Goal: Navigation & Orientation: Find specific page/section

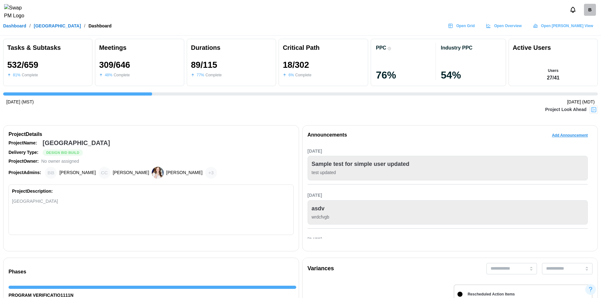
scroll to position [0, 2005]
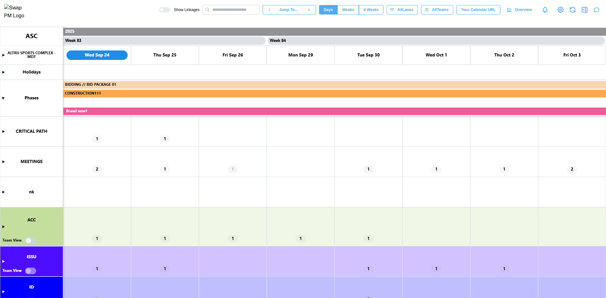
scroll to position [0, 27949]
click at [26, 273] on canvas at bounding box center [303, 162] width 606 height 271
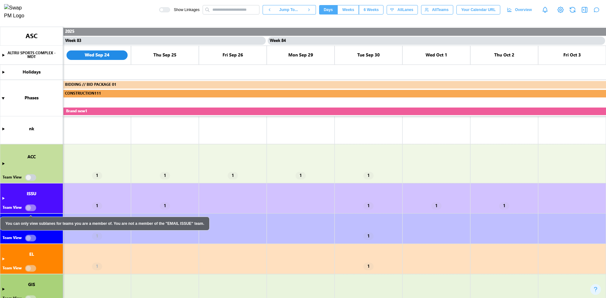
click at [3, 164] on canvas at bounding box center [303, 162] width 606 height 271
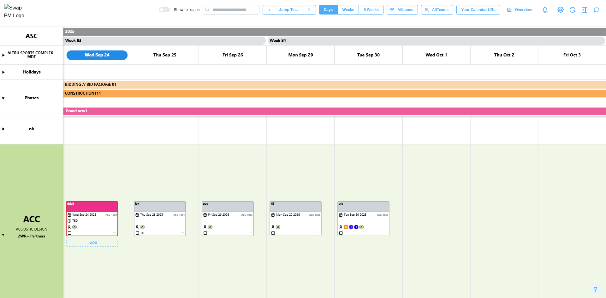
click at [116, 233] on canvas at bounding box center [303, 162] width 606 height 271
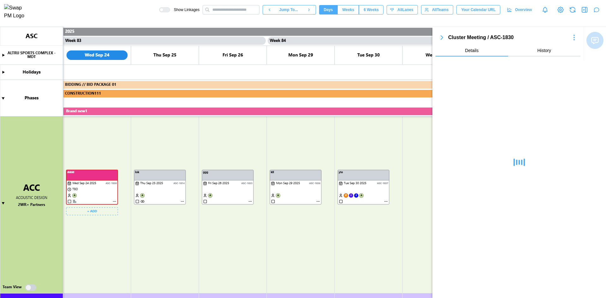
scroll to position [95, 0]
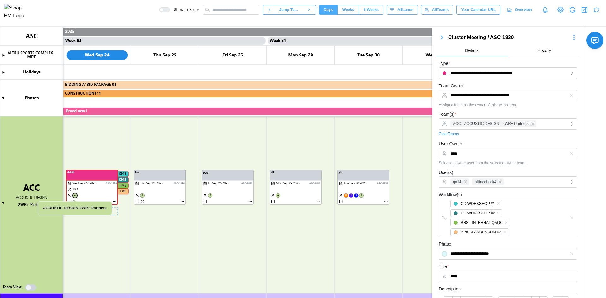
click at [76, 194] on canvas at bounding box center [303, 162] width 606 height 271
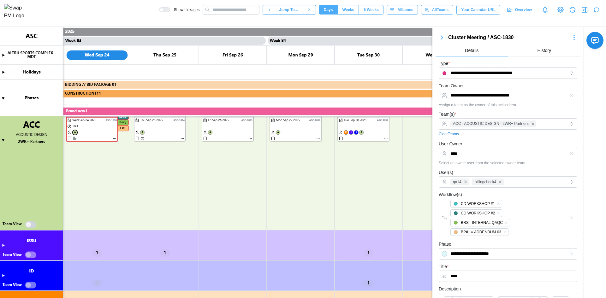
scroll to position [158, 0]
click at [33, 225] on canvas at bounding box center [303, 162] width 606 height 271
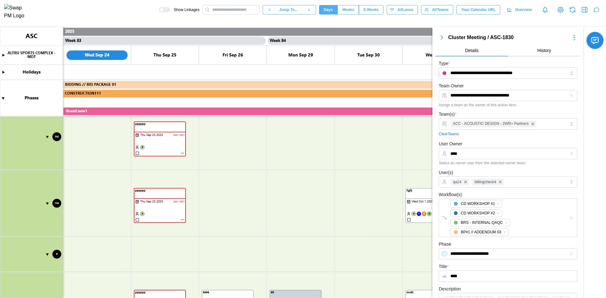
scroll to position [279, 0]
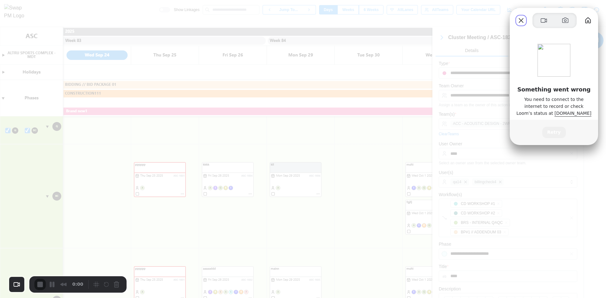
click at [553, 134] on span "Retry" at bounding box center [554, 132] width 14 height 7
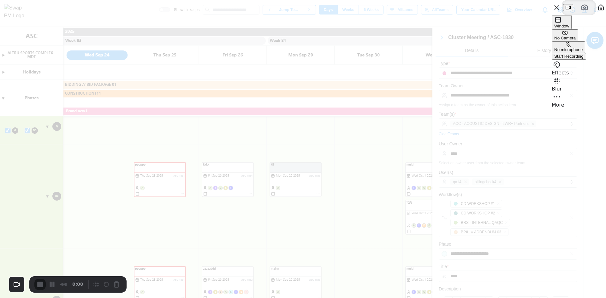
click at [581, 59] on span "Start Recording" at bounding box center [568, 56] width 29 height 5
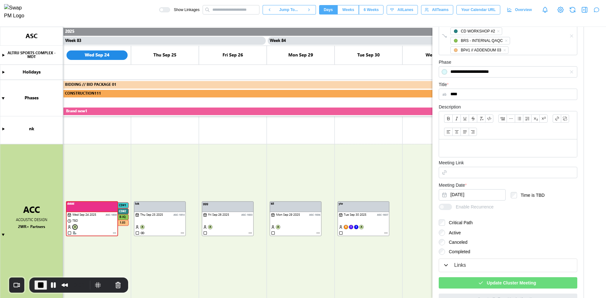
scroll to position [195, 0]
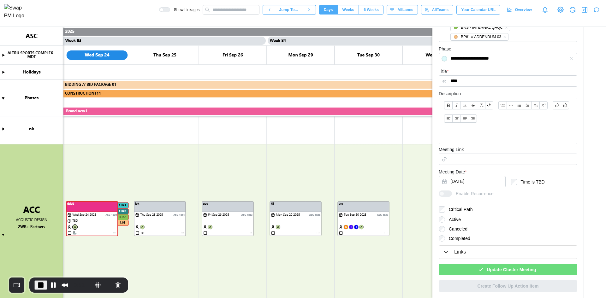
click at [487, 271] on span "Update Cluster Meeting" at bounding box center [511, 269] width 49 height 11
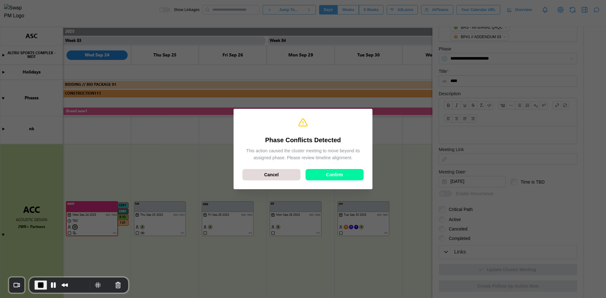
click at [353, 180] on div "Cancel Confirm" at bounding box center [302, 174] width 121 height 11
click at [349, 174] on div "Confirm" at bounding box center [334, 174] width 46 height 11
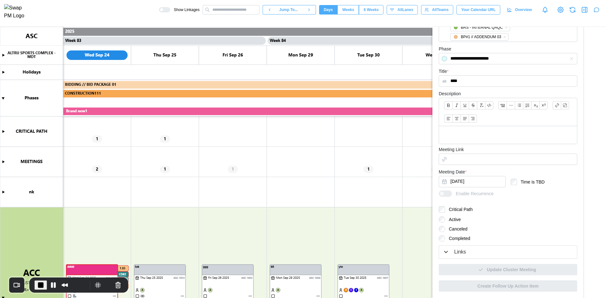
scroll to position [63, 0]
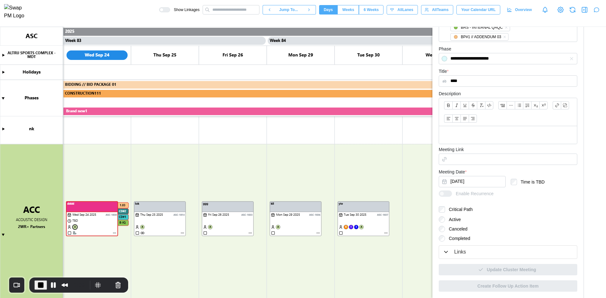
click at [3, 234] on canvas at bounding box center [303, 162] width 606 height 271
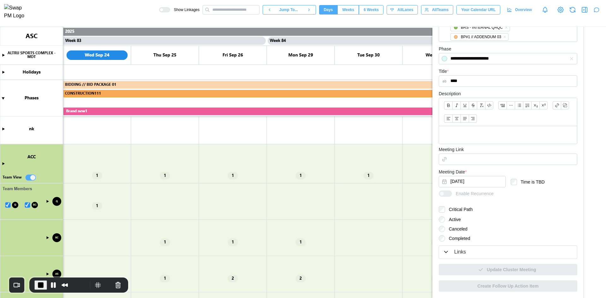
click at [28, 206] on canvas at bounding box center [303, 162] width 606 height 271
click at [8, 205] on canvas at bounding box center [303, 162] width 606 height 271
click at [29, 206] on canvas at bounding box center [303, 162] width 606 height 271
click at [49, 201] on canvas at bounding box center [303, 162] width 606 height 271
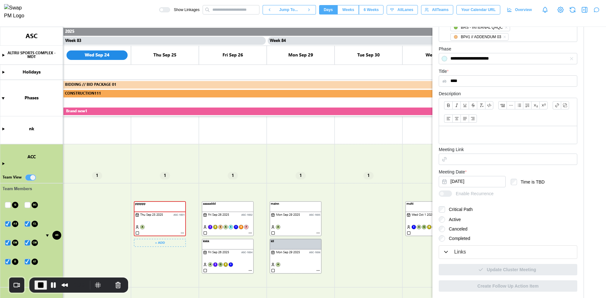
click at [183, 232] on canvas at bounding box center [303, 162] width 606 height 271
click at [181, 233] on canvas at bounding box center [303, 162] width 606 height 271
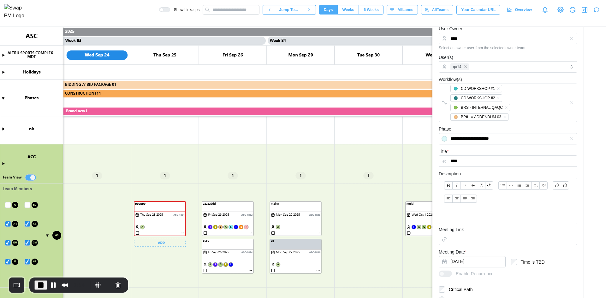
scroll to position [0, 0]
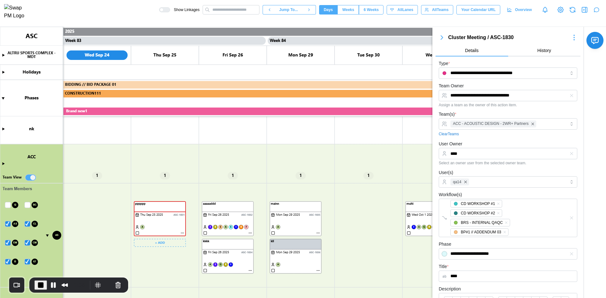
click at [183, 234] on canvas at bounding box center [303, 162] width 606 height 271
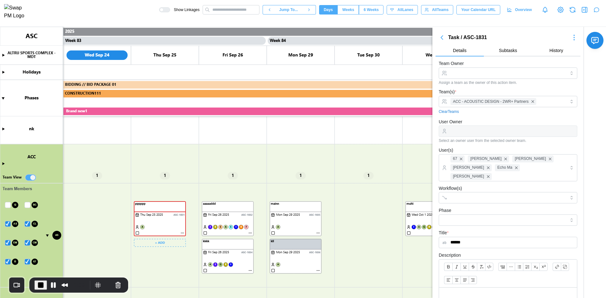
click at [183, 233] on canvas at bounding box center [303, 162] width 606 height 271
click at [183, 234] on canvas at bounding box center [303, 162] width 606 height 271
click at [182, 233] on canvas at bounding box center [303, 162] width 606 height 271
click at [570, 35] on icon "button" at bounding box center [574, 38] width 8 height 8
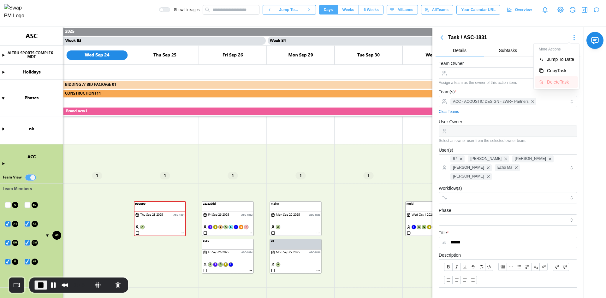
click at [546, 86] on button "Delete Task" at bounding box center [556, 81] width 43 height 11
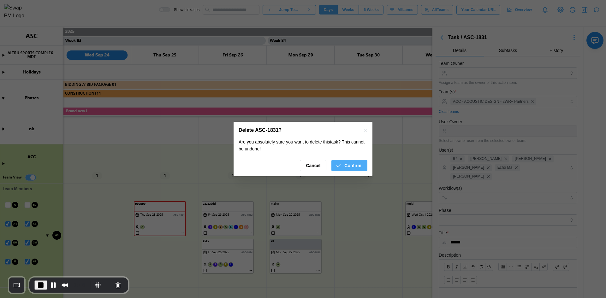
click at [352, 164] on span "Confirm" at bounding box center [352, 165] width 17 height 11
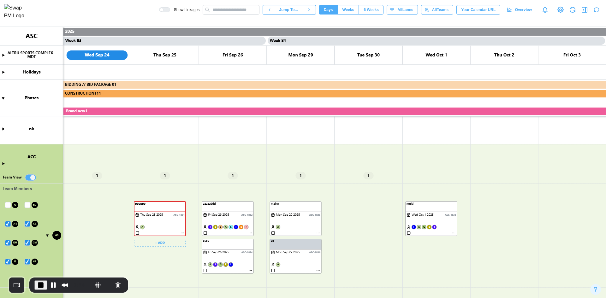
click at [182, 233] on canvas at bounding box center [303, 162] width 606 height 271
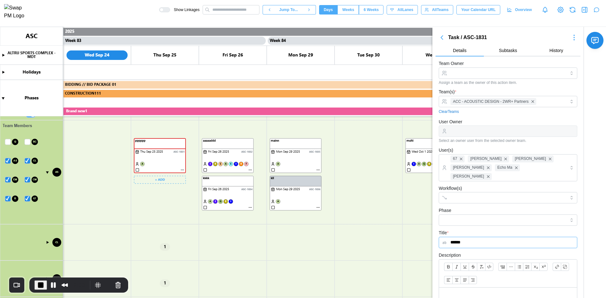
scroll to position [284, 0]
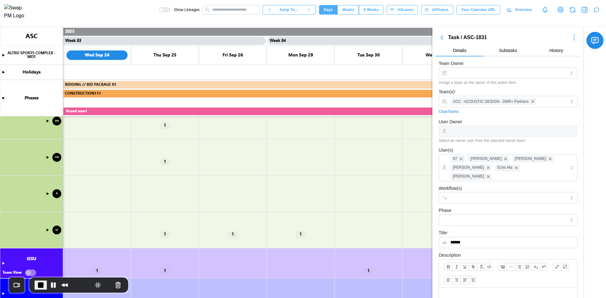
click at [114, 175] on canvas at bounding box center [303, 162] width 606 height 271
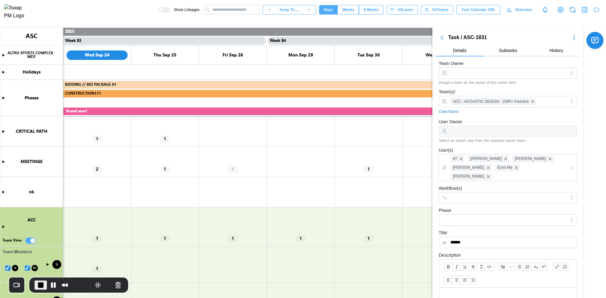
scroll to position [0, 0]
click at [29, 239] on canvas at bounding box center [303, 162] width 606 height 271
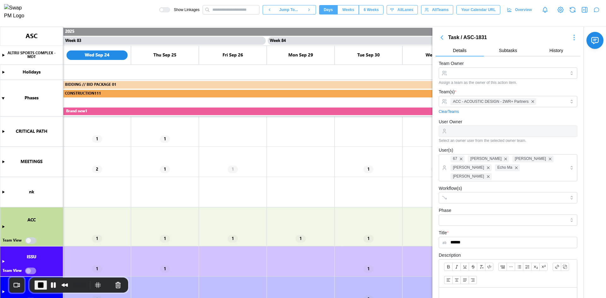
click at [30, 241] on canvas at bounding box center [303, 162] width 606 height 271
click at [32, 242] on canvas at bounding box center [303, 162] width 606 height 271
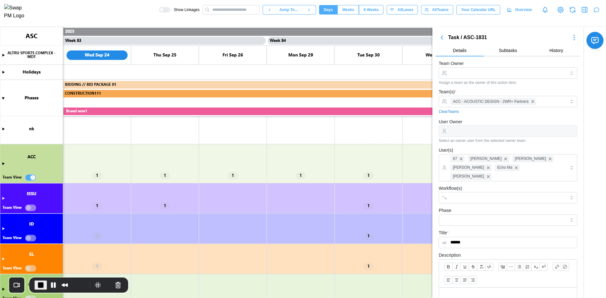
click at [4, 163] on canvas at bounding box center [303, 162] width 606 height 271
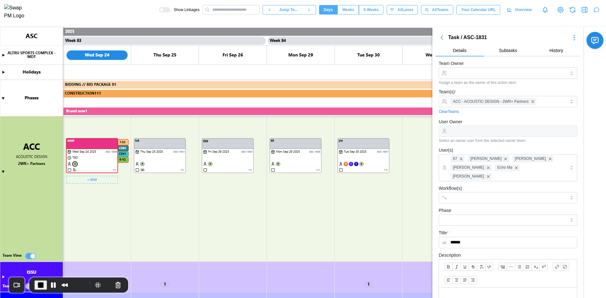
scroll to position [158, 0]
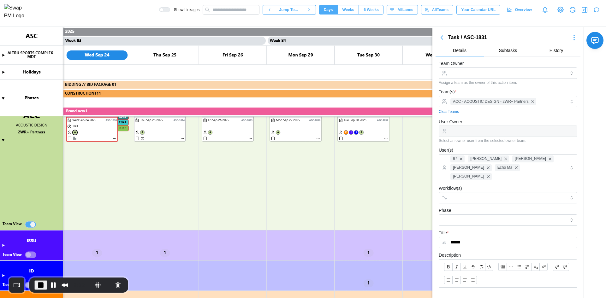
click at [27, 225] on canvas at bounding box center [303, 162] width 606 height 271
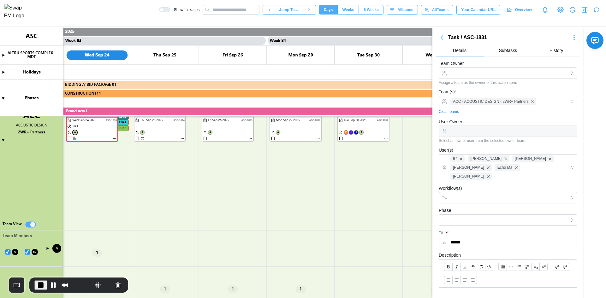
click at [32, 225] on canvas at bounding box center [303, 162] width 606 height 271
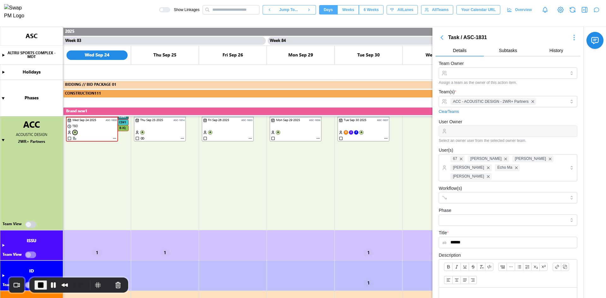
click at [31, 255] on canvas at bounding box center [303, 162] width 606 height 271
click at [3, 245] on canvas at bounding box center [303, 162] width 606 height 271
type textarea "*"
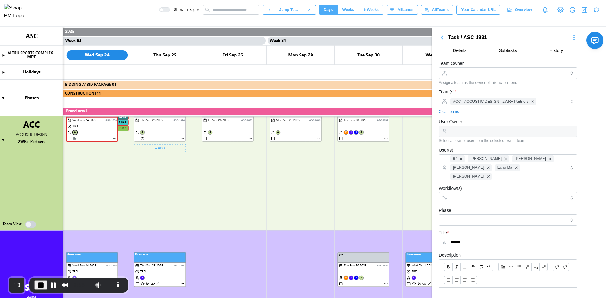
scroll to position [221, 0]
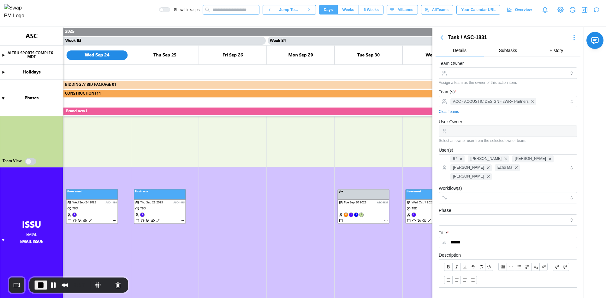
click at [228, 14] on input "text" at bounding box center [231, 9] width 57 height 9
type input "****"
click at [229, 24] on div "ASC-1498 - three meet" at bounding box center [228, 21] width 45 height 7
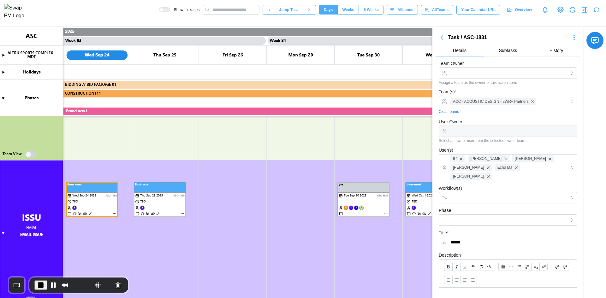
scroll to position [271, 0]
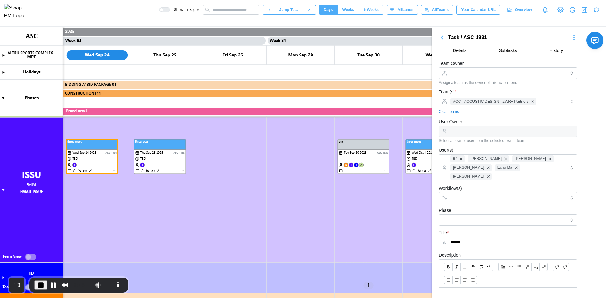
click at [32, 257] on canvas at bounding box center [303, 162] width 606 height 271
click at [51, 287] on button "Pause Recording" at bounding box center [53, 285] width 10 height 10
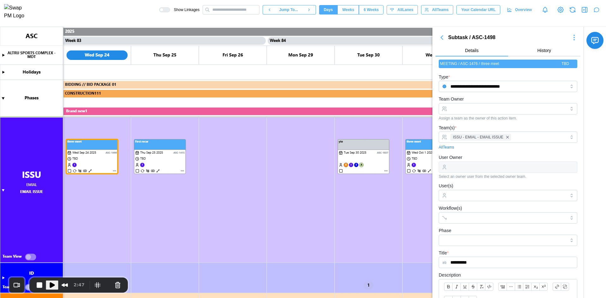
type textarea "*"
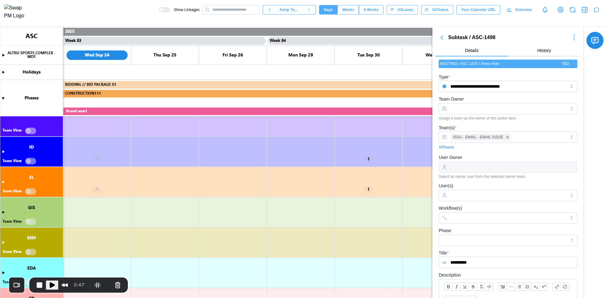
click at [33, 189] on canvas at bounding box center [303, 162] width 606 height 271
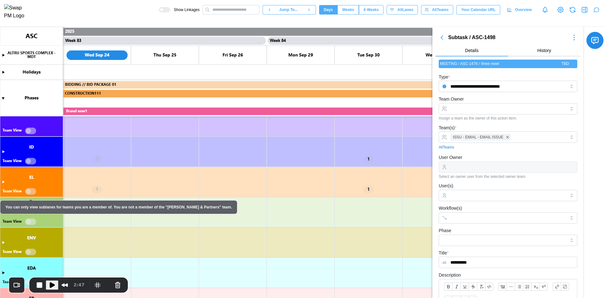
click at [30, 190] on canvas at bounding box center [303, 162] width 606 height 271
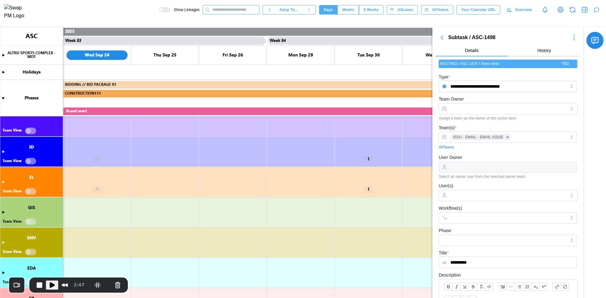
click at [238, 14] on input "text" at bounding box center [231, 9] width 57 height 9
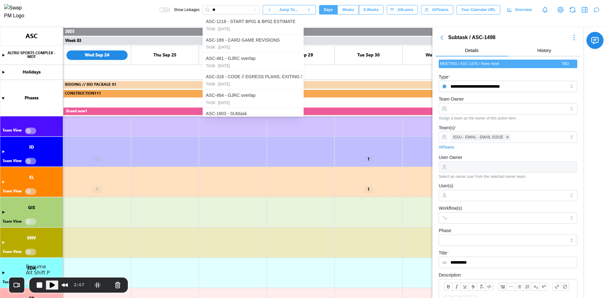
click at [50, 282] on span "Play Recording" at bounding box center [52, 285] width 8 height 8
click at [228, 10] on input "**" at bounding box center [231, 9] width 57 height 9
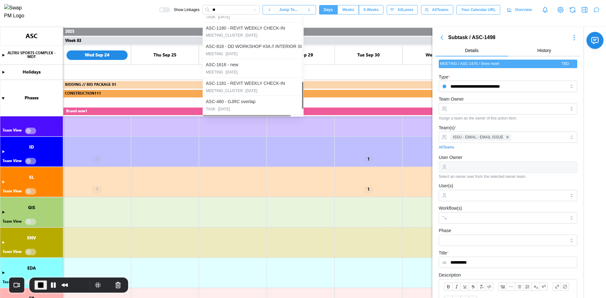
scroll to position [267, 0]
drag, startPoint x: 310, startPoint y: 41, endPoint x: 312, endPoint y: 127, distance: 86.8
click at [303, 115] on div at bounding box center [302, 101] width 1 height 27
click at [227, 9] on input "**" at bounding box center [231, 9] width 57 height 9
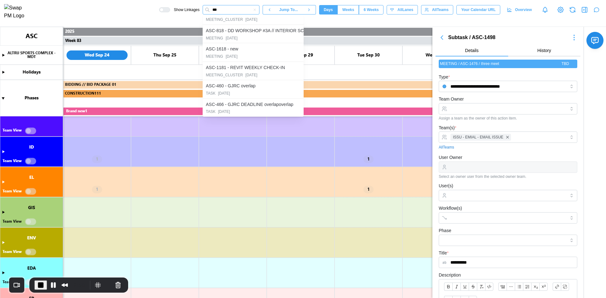
scroll to position [0, 0]
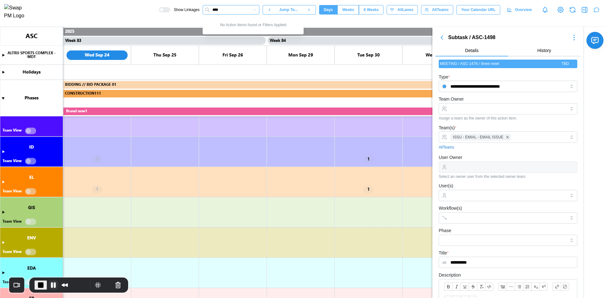
type input "****"
click at [54, 285] on button "Pause Recording" at bounding box center [53, 285] width 10 height 10
click at [39, 285] on button "End Recording" at bounding box center [39, 285] width 10 height 10
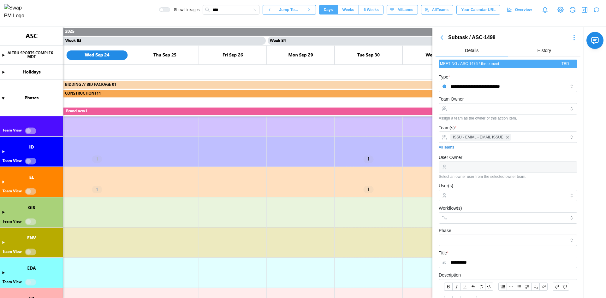
type textarea "*"
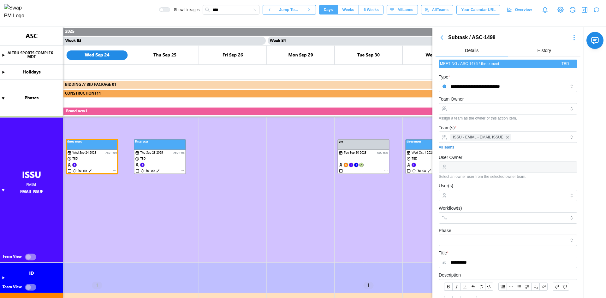
click at [32, 254] on canvas at bounding box center [303, 162] width 606 height 271
click at [115, 171] on canvas at bounding box center [303, 162] width 606 height 271
click at [480, 194] on input "User(s)" at bounding box center [507, 195] width 115 height 5
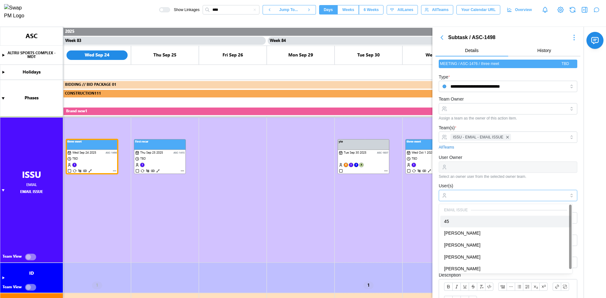
scroll to position [0, 0]
click at [490, 110] on input "Team Owner" at bounding box center [508, 108] width 139 height 11
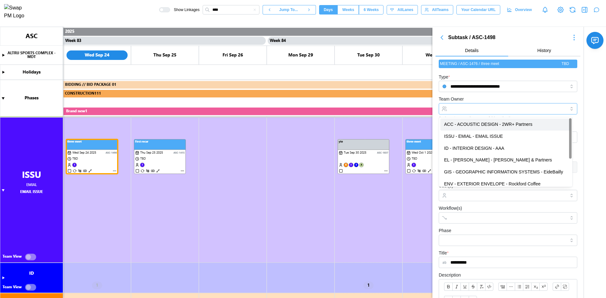
type input "**********"
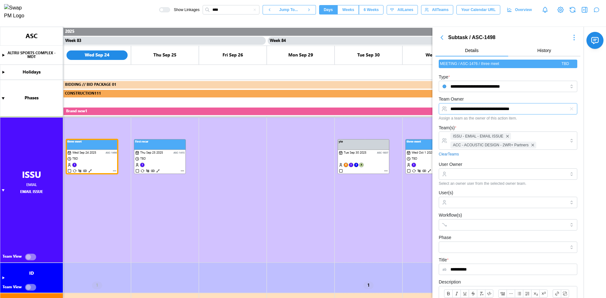
type textarea "*"
click at [466, 178] on input "User Owner" at bounding box center [508, 173] width 139 height 11
type input "**********"
click at [472, 162] on div "**********" at bounding box center [508, 173] width 139 height 25
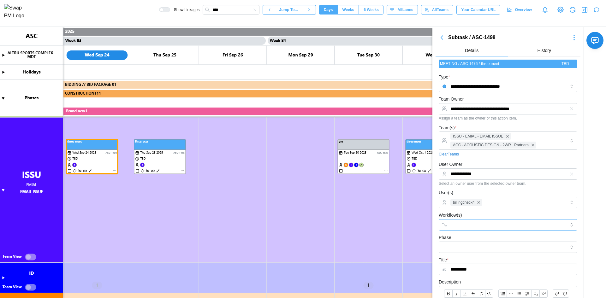
click at [469, 226] on input "Workflow(s)" at bounding box center [502, 224] width 104 height 5
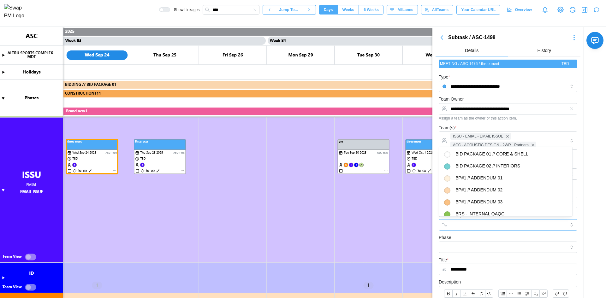
type textarea "*"
click at [469, 233] on form "**********" at bounding box center [508, 268] width 139 height 391
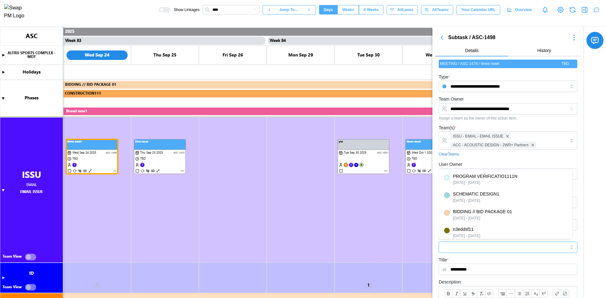
click at [465, 252] on input "Phase" at bounding box center [508, 247] width 139 height 11
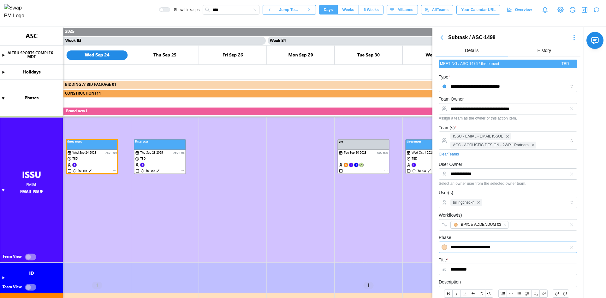
type input "**********"
click at [487, 257] on div "**********" at bounding box center [508, 265] width 139 height 19
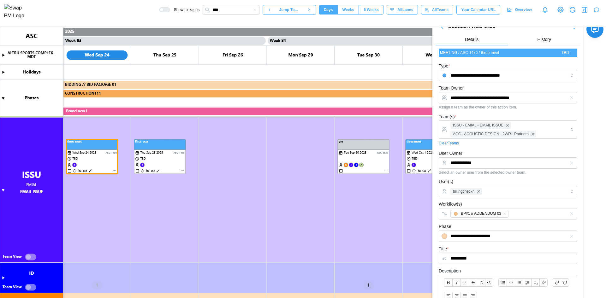
scroll to position [0, 0]
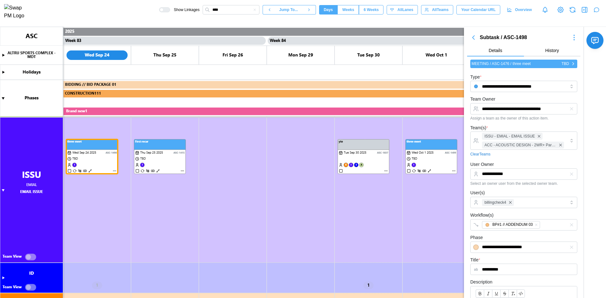
click at [474, 39] on icon "button" at bounding box center [473, 38] width 2 height 4
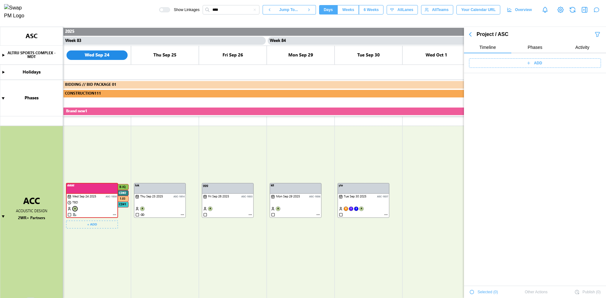
scroll to position [22860, 0]
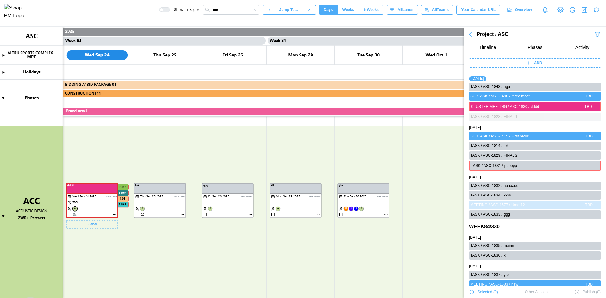
click at [113, 215] on canvas at bounding box center [303, 162] width 606 height 271
click at [583, 12] on icon "button" at bounding box center [585, 10] width 8 height 8
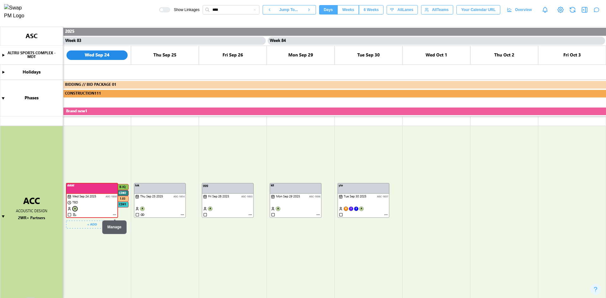
click at [115, 215] on canvas at bounding box center [303, 162] width 606 height 271
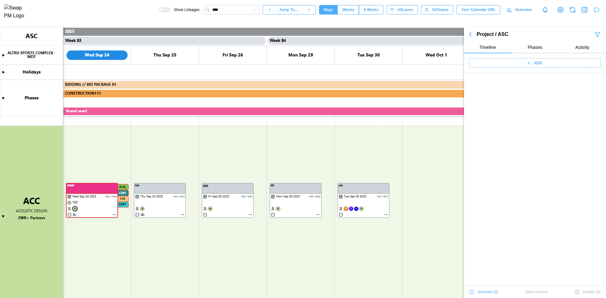
scroll to position [22861, 0]
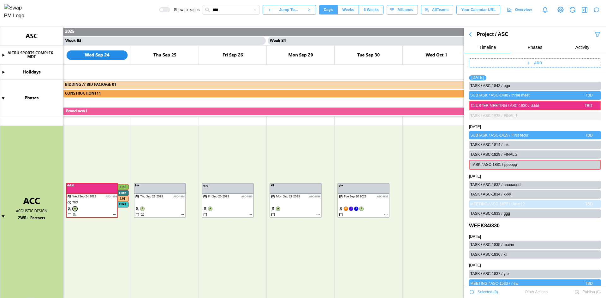
click at [584, 13] on icon "button" at bounding box center [585, 10] width 8 height 8
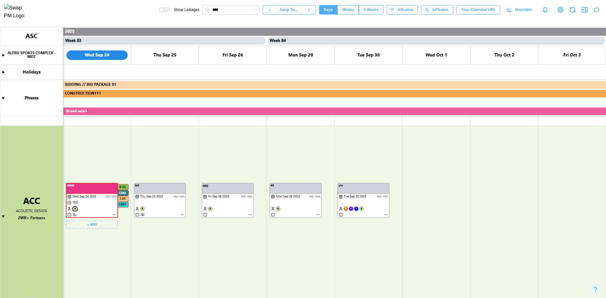
click at [113, 215] on canvas at bounding box center [303, 162] width 606 height 271
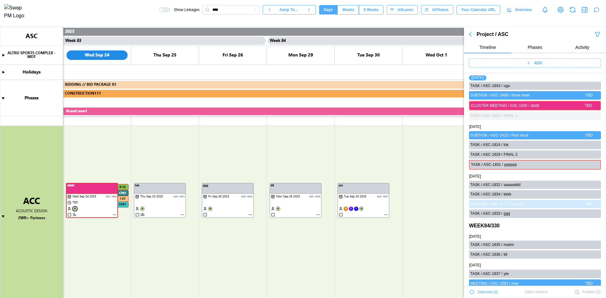
click at [468, 33] on icon "button" at bounding box center [470, 35] width 8 height 8
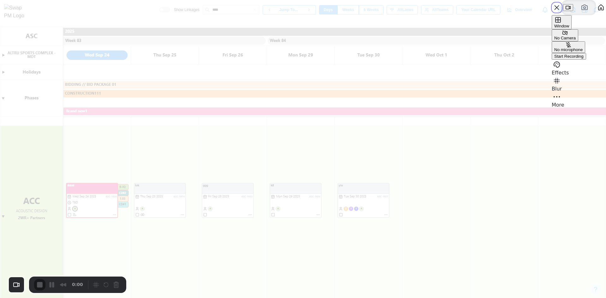
click at [573, 59] on span "Start Recording" at bounding box center [568, 56] width 29 height 5
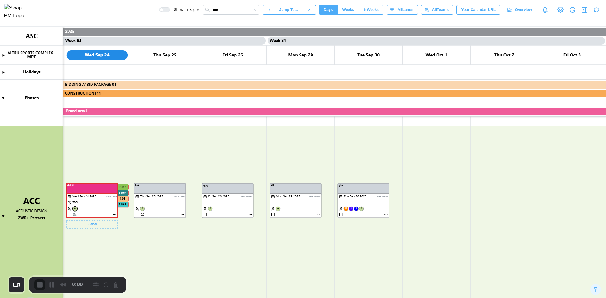
click at [114, 214] on canvas at bounding box center [303, 162] width 606 height 271
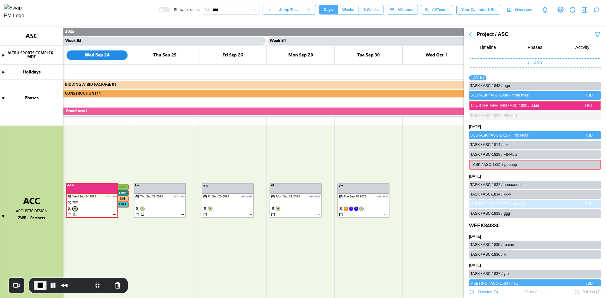
click at [470, 32] on icon "button" at bounding box center [470, 35] width 8 height 8
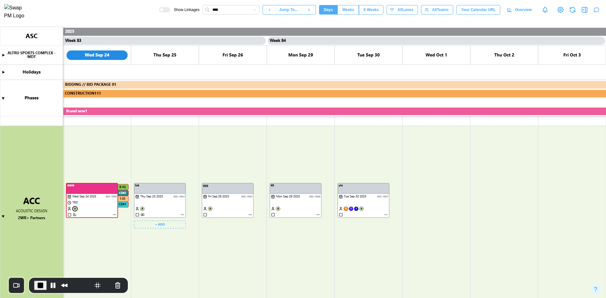
click at [182, 215] on canvas at bounding box center [303, 162] width 606 height 271
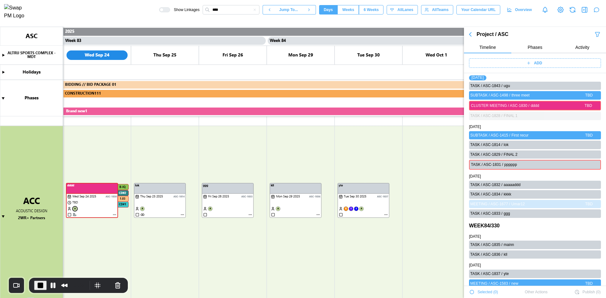
click at [38, 284] on span "End Recording" at bounding box center [41, 286] width 8 height 8
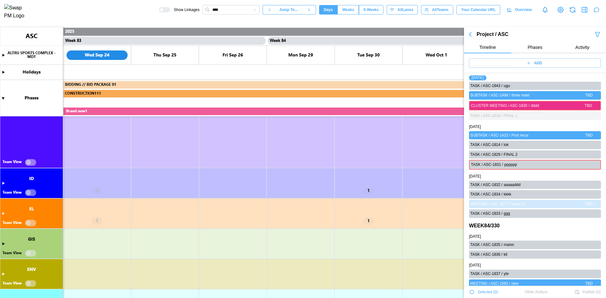
scroll to position [239, 0]
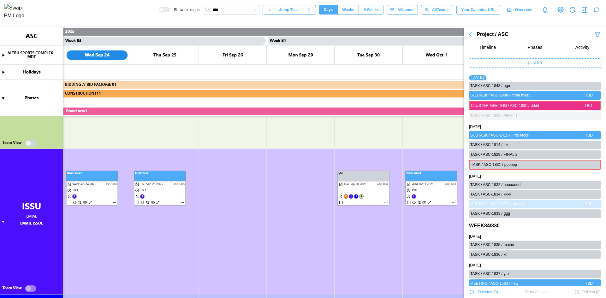
click at [576, 11] on icon "button" at bounding box center [573, 10] width 8 height 8
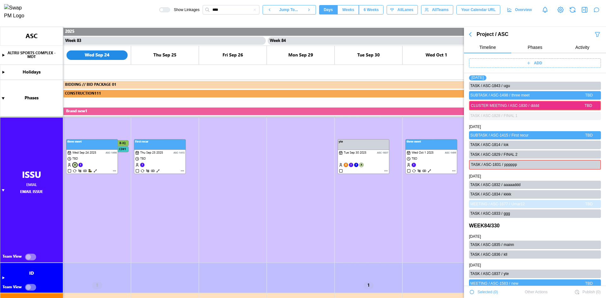
click at [29, 259] on canvas at bounding box center [303, 162] width 606 height 271
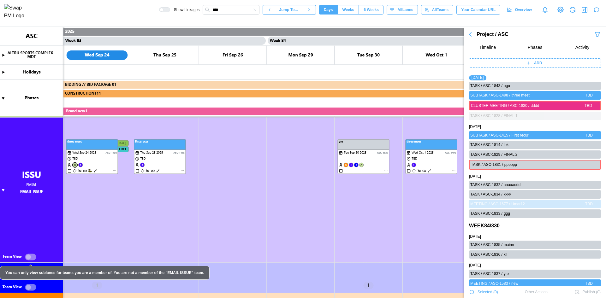
click at [29, 259] on canvas at bounding box center [303, 162] width 606 height 271
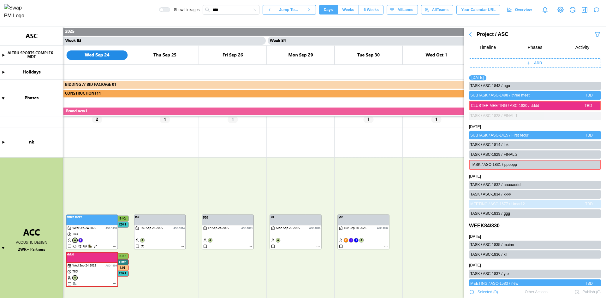
scroll to position [176, 0]
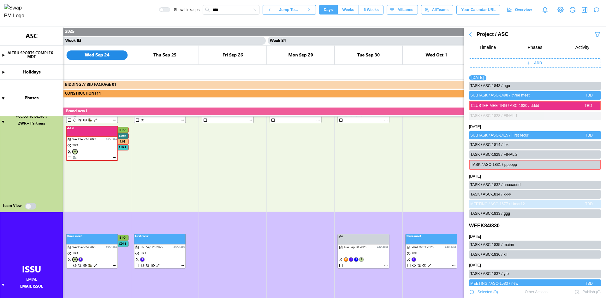
click at [27, 207] on canvas at bounding box center [303, 162] width 606 height 271
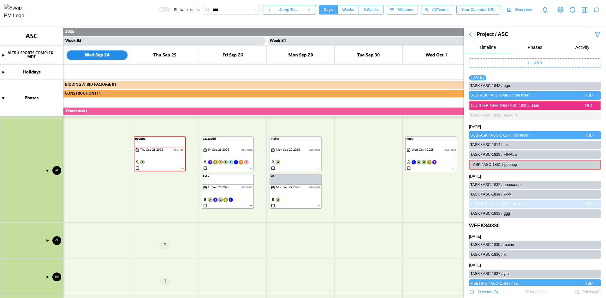
scroll to position [500, 0]
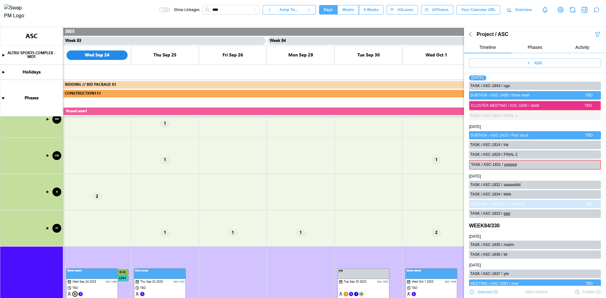
drag, startPoint x: 46, startPoint y: 192, endPoint x: 124, endPoint y: 193, distance: 77.6
click at [47, 192] on canvas at bounding box center [303, 162] width 606 height 271
type textarea "*"
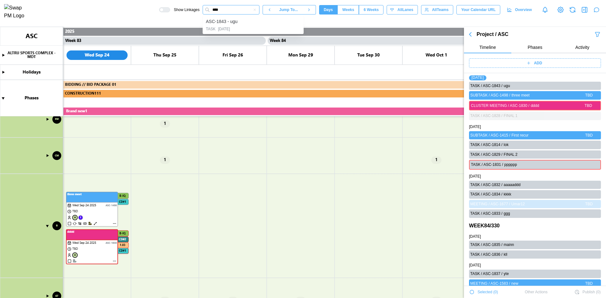
drag, startPoint x: 233, startPoint y: 14, endPoint x: 200, endPoint y: 13, distance: 32.5
click at [200, 13] on div "Show Linkages **** ASC-1843 - ugu TASK 2025-09-24 Jump To... Days Weeks 6 Weeks…" at bounding box center [382, 9] width 447 height 11
type input "****"
click at [294, 26] on div "ASC-1498 - three meet" at bounding box center [253, 22] width 95 height 8
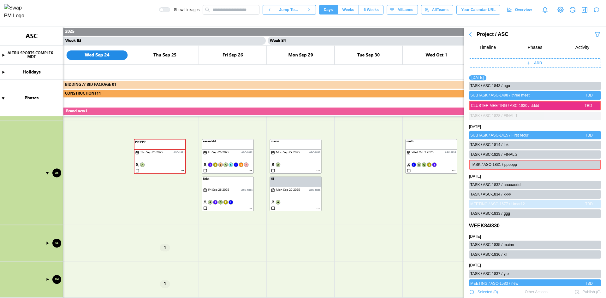
scroll to position [529, 0]
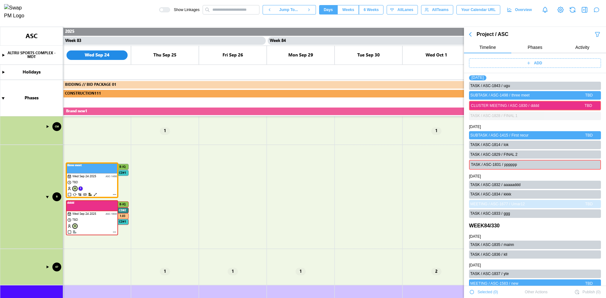
type textarea "*"
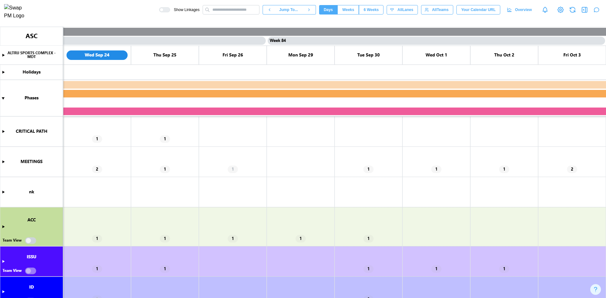
type textarea "*"
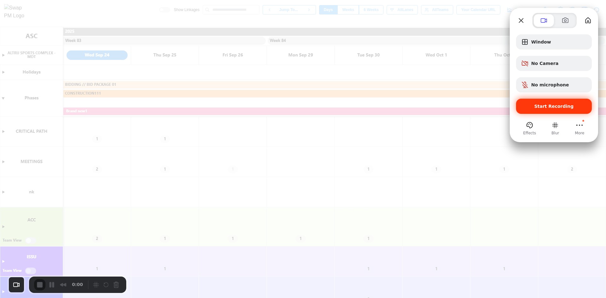
click at [557, 107] on span "Start Recording" at bounding box center [553, 106] width 39 height 5
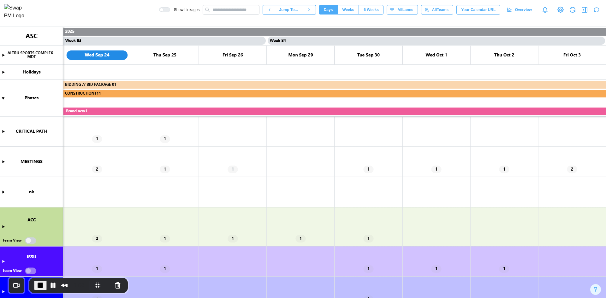
scroll to position [63, 0]
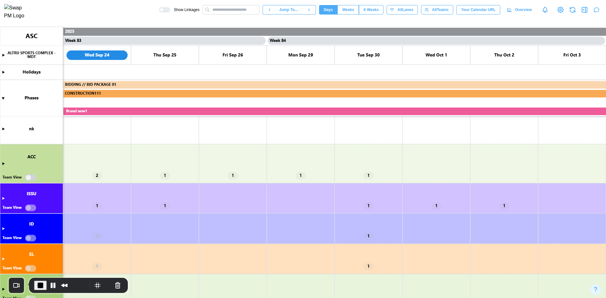
click at [3, 163] on canvas at bounding box center [303, 162] width 606 height 271
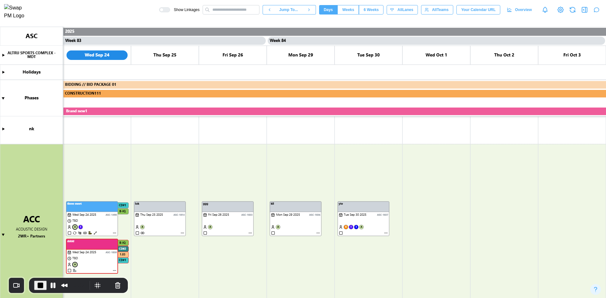
scroll to position [126, 0]
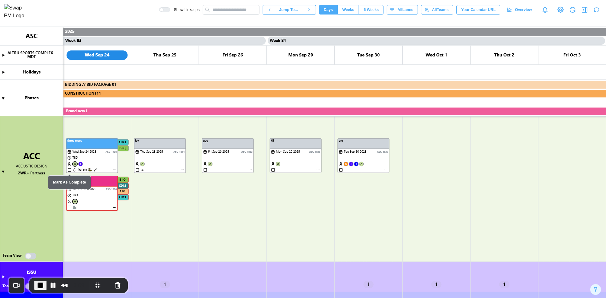
click at [28, 255] on canvas at bounding box center [303, 162] width 606 height 271
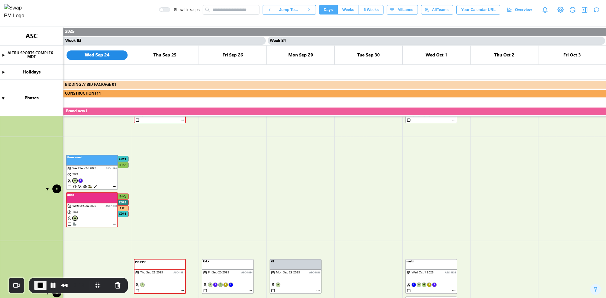
scroll to position [947, 0]
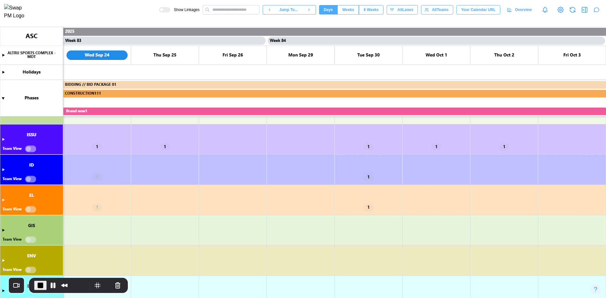
click at [3, 139] on canvas at bounding box center [303, 162] width 606 height 271
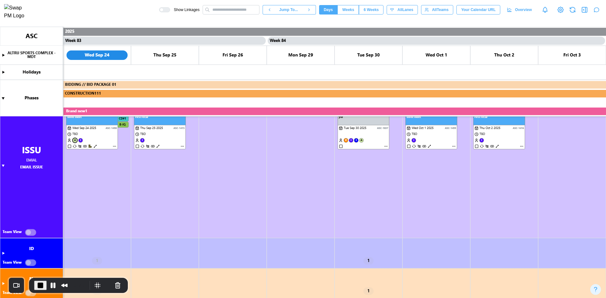
scroll to position [1010, 0]
click at [33, 199] on canvas at bounding box center [303, 162] width 606 height 271
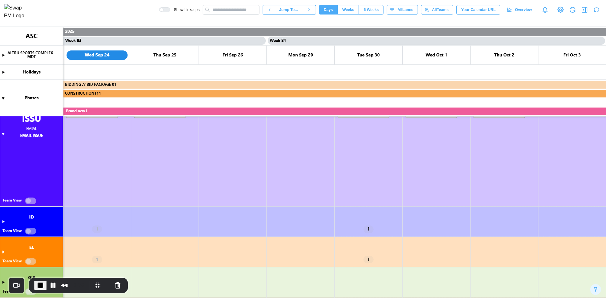
scroll to position [947, 0]
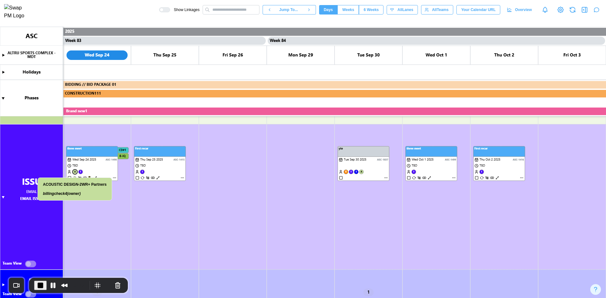
click at [75, 171] on canvas at bounding box center [303, 162] width 606 height 271
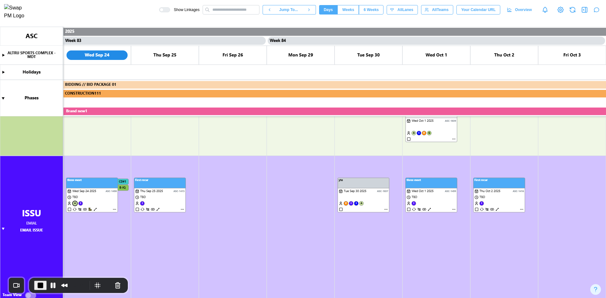
scroll to position [726, 0]
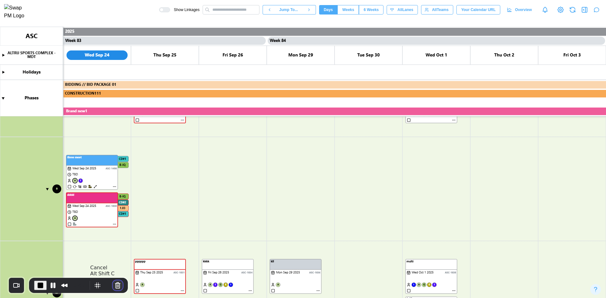
click at [117, 287] on button "Cancel Recording" at bounding box center [118, 285] width 10 height 10
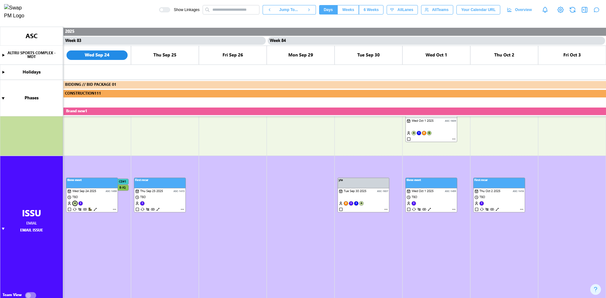
scroll to position [915, 0]
drag, startPoint x: 160, startPoint y: 184, endPoint x: 319, endPoint y: 204, distance: 160.3
click at [319, 204] on canvas at bounding box center [303, 162] width 606 height 271
drag, startPoint x: 168, startPoint y: 179, endPoint x: 310, endPoint y: 178, distance: 141.7
click at [310, 178] on canvas at bounding box center [303, 162] width 606 height 271
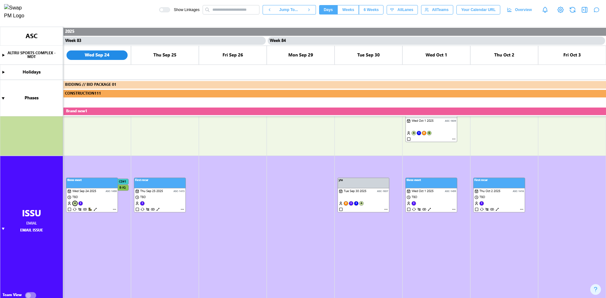
drag, startPoint x: 80, startPoint y: 184, endPoint x: 237, endPoint y: 187, distance: 156.8
click at [237, 187] on canvas at bounding box center [303, 162] width 606 height 271
drag, startPoint x: 77, startPoint y: 185, endPoint x: 217, endPoint y: 193, distance: 140.7
click at [217, 193] on canvas at bounding box center [303, 162] width 606 height 271
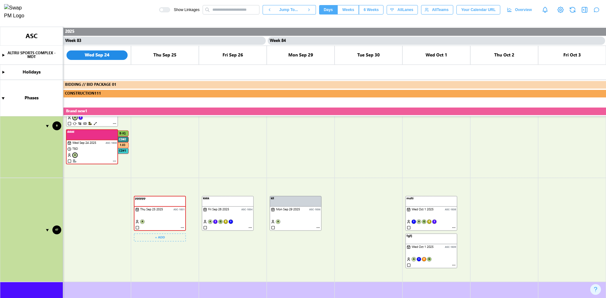
scroll to position [726, 0]
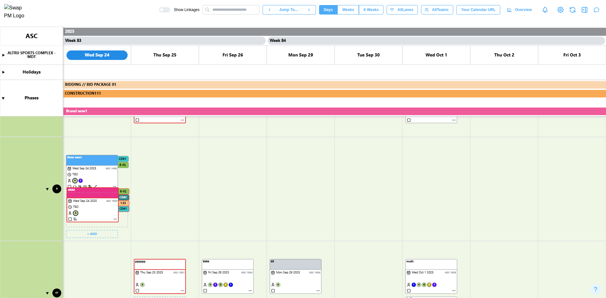
drag, startPoint x: 97, startPoint y: 200, endPoint x: 98, endPoint y: 195, distance: 5.4
click at [98, 195] on canvas at bounding box center [303, 162] width 606 height 271
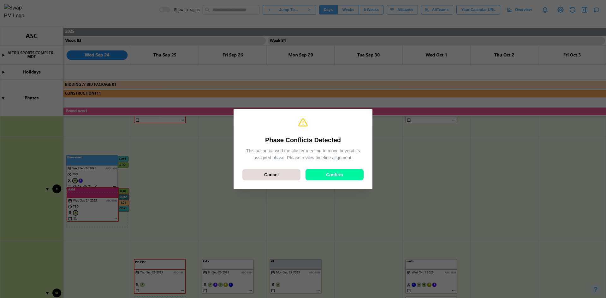
click at [193, 160] on div at bounding box center [303, 149] width 606 height 298
click at [287, 174] on div "Cancel" at bounding box center [271, 174] width 46 height 11
type textarea "*"
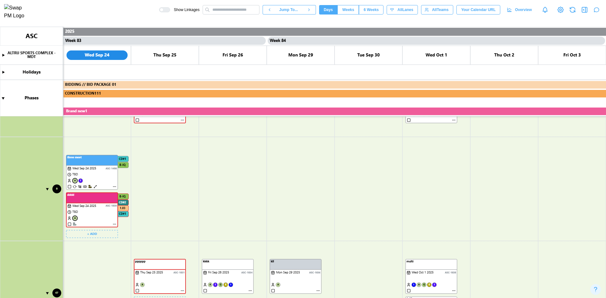
drag, startPoint x: 97, startPoint y: 159, endPoint x: 269, endPoint y: 160, distance: 172.0
click at [269, 160] on canvas at bounding box center [303, 162] width 606 height 271
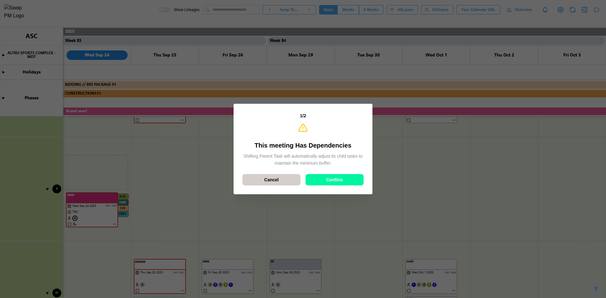
click at [278, 181] on div "Cancel" at bounding box center [271, 179] width 46 height 11
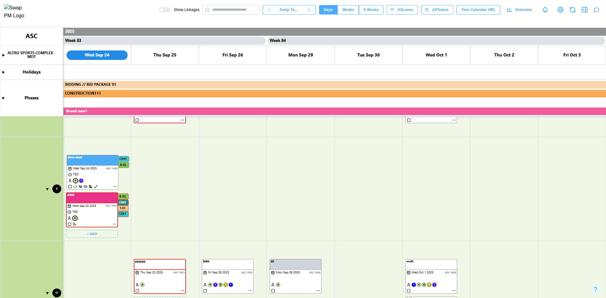
scroll to position [915, 0]
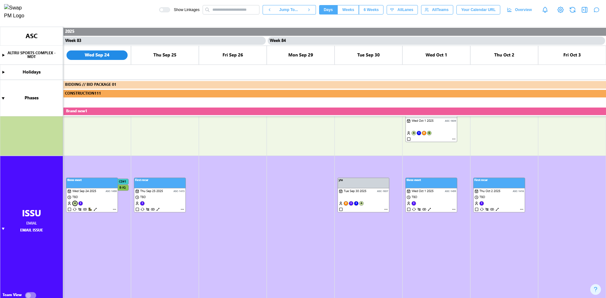
drag, startPoint x: 103, startPoint y: 185, endPoint x: 235, endPoint y: 187, distance: 131.9
click at [235, 187] on canvas at bounding box center [303, 162] width 606 height 271
drag, startPoint x: 128, startPoint y: 182, endPoint x: 215, endPoint y: 185, distance: 87.2
click at [215, 185] on canvas at bounding box center [303, 162] width 606 height 271
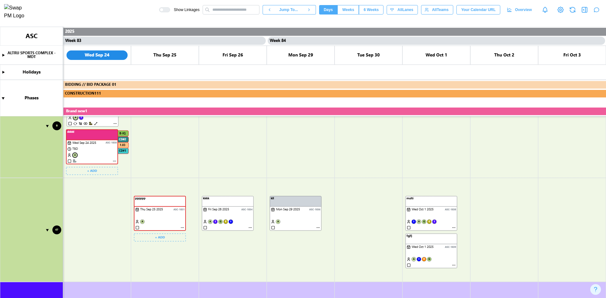
scroll to position [757, 0]
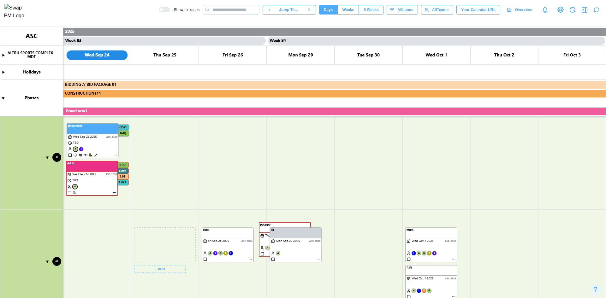
drag, startPoint x: 157, startPoint y: 232, endPoint x: 364, endPoint y: 234, distance: 206.7
click at [364, 234] on canvas at bounding box center [303, 162] width 606 height 271
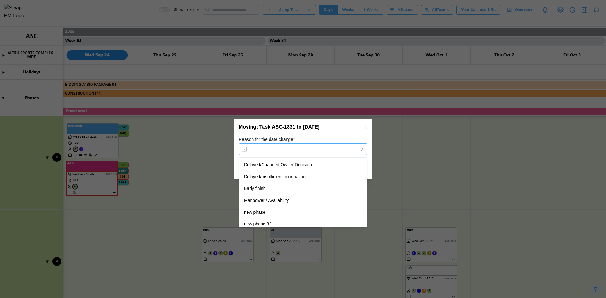
click at [292, 154] on input "Reason for the date change *" at bounding box center [303, 149] width 129 height 11
type input "**********"
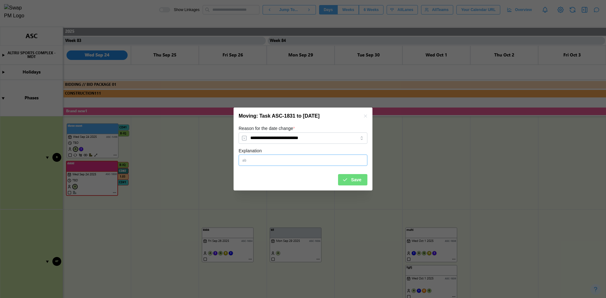
click at [336, 158] on input "Explanation" at bounding box center [303, 160] width 129 height 11
type input "******"
click at [360, 182] on span "Save" at bounding box center [356, 179] width 10 height 11
click at [360, 178] on canvas at bounding box center [303, 162] width 606 height 271
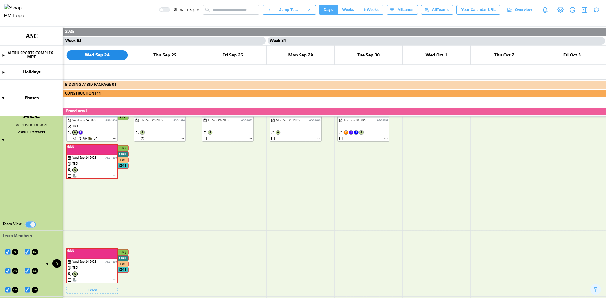
scroll to position [95, 0]
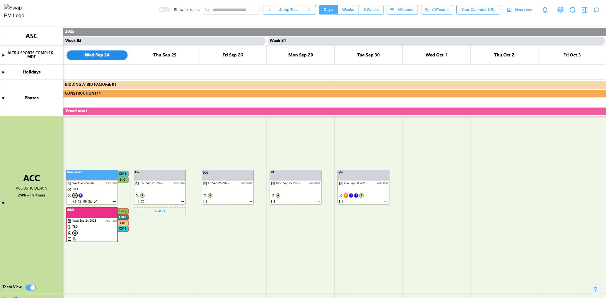
drag, startPoint x: 170, startPoint y: 175, endPoint x: 431, endPoint y: 180, distance: 261.0
click at [431, 180] on canvas at bounding box center [303, 162] width 606 height 271
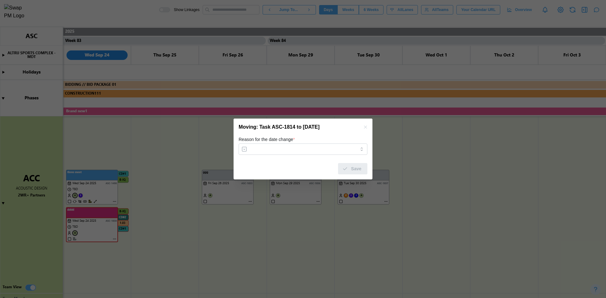
click at [367, 128] on icon "button" at bounding box center [365, 127] width 5 height 5
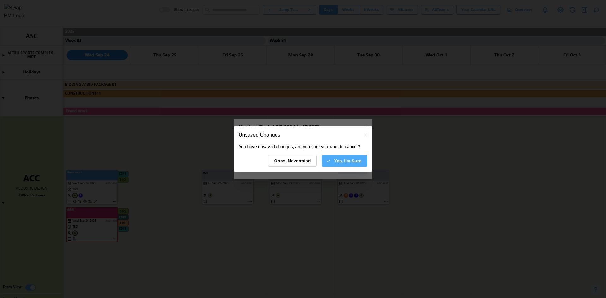
click at [340, 165] on span "Yes, I'm Sure" at bounding box center [347, 161] width 27 height 11
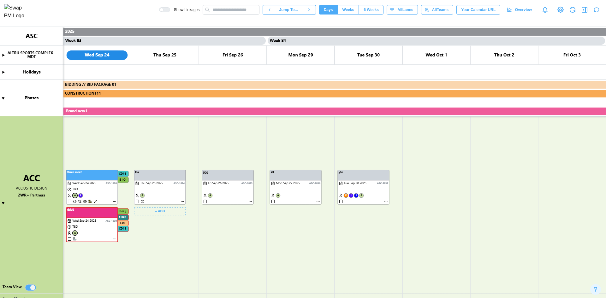
type textarea "*"
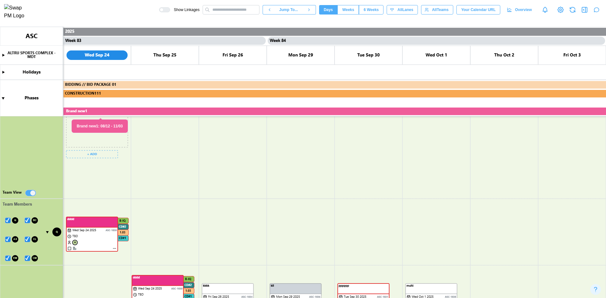
drag, startPoint x: 101, startPoint y: 121, endPoint x: 166, endPoint y: 283, distance: 175.2
click at [166, 283] on canvas at bounding box center [303, 162] width 606 height 271
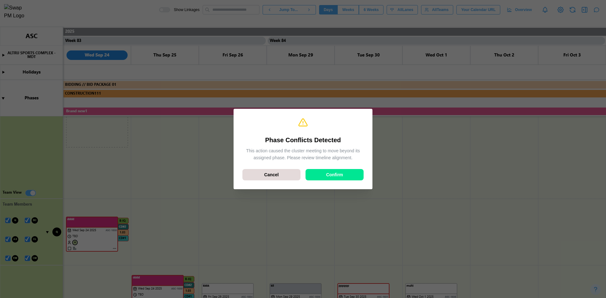
click at [349, 173] on div "Confirm" at bounding box center [334, 174] width 46 height 11
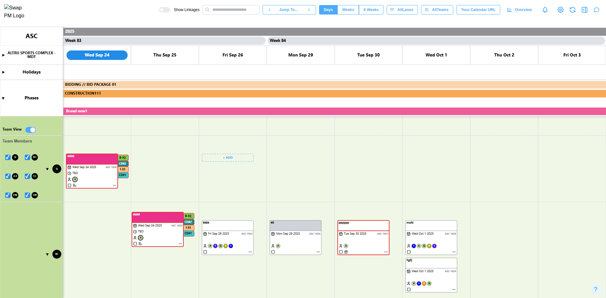
scroll to position [158, 0]
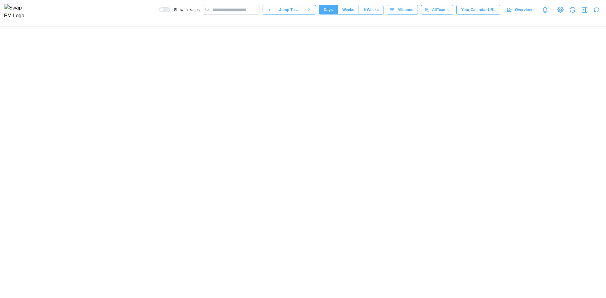
scroll to position [0, 27949]
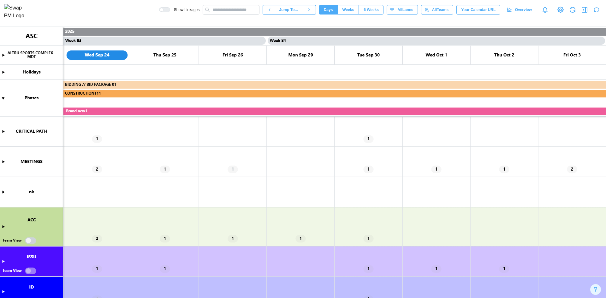
click at [5, 227] on canvas at bounding box center [303, 162] width 606 height 271
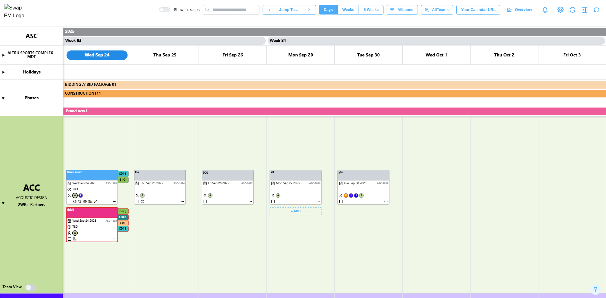
scroll to position [189, 0]
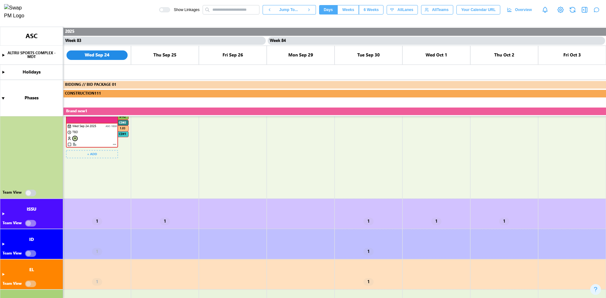
click at [30, 192] on canvas at bounding box center [303, 162] width 606 height 271
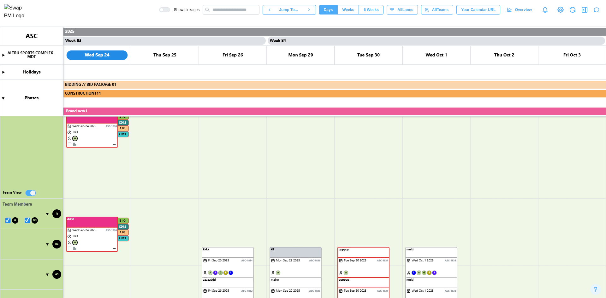
scroll to position [153, 0]
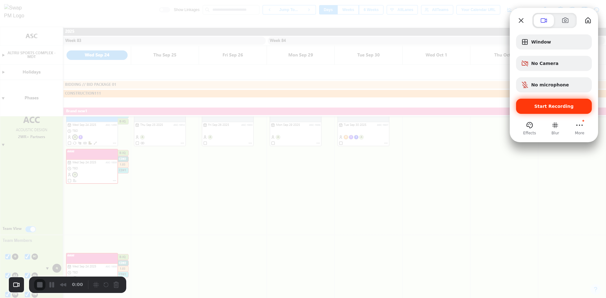
click at [557, 108] on span "Start Recording" at bounding box center [553, 106] width 39 height 5
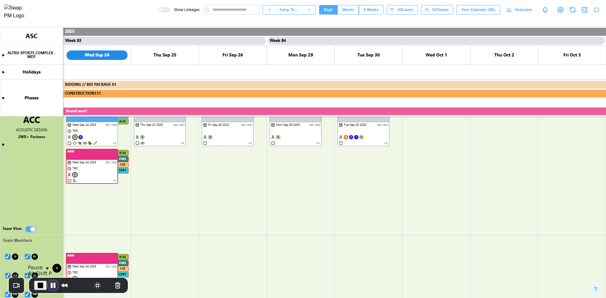
click at [51, 287] on button "Pause Recording" at bounding box center [53, 285] width 10 height 10
click at [53, 285] on span "Play Recording" at bounding box center [52, 286] width 8 height 8
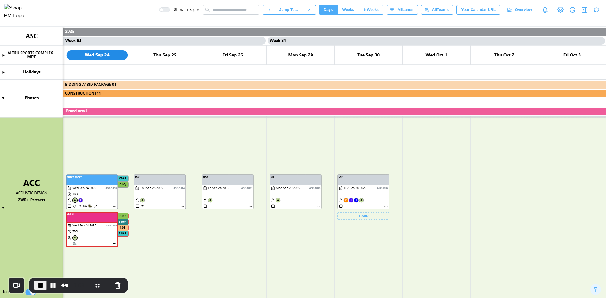
scroll to position [121, 0]
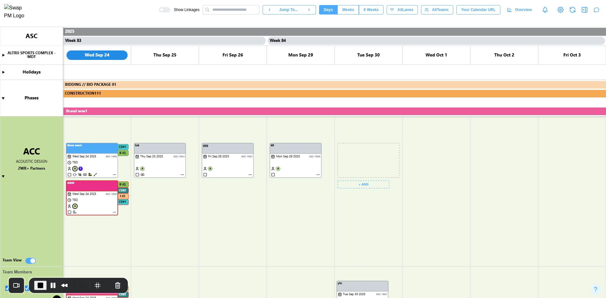
drag, startPoint x: 366, startPoint y: 148, endPoint x: 416, endPoint y: 242, distance: 106.1
click at [369, 283] on canvas at bounding box center [303, 162] width 606 height 271
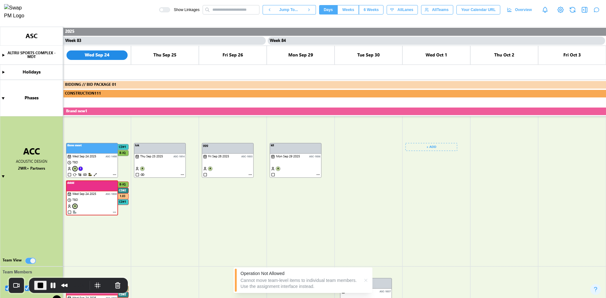
scroll to position [216, 0]
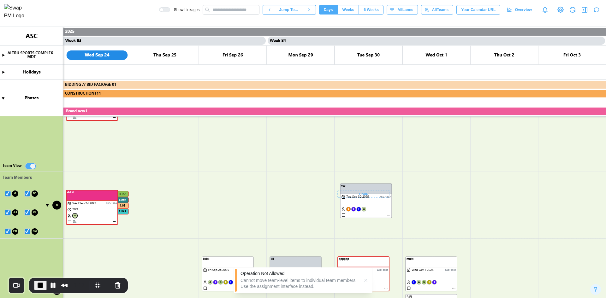
click at [388, 215] on canvas at bounding box center [303, 162] width 606 height 271
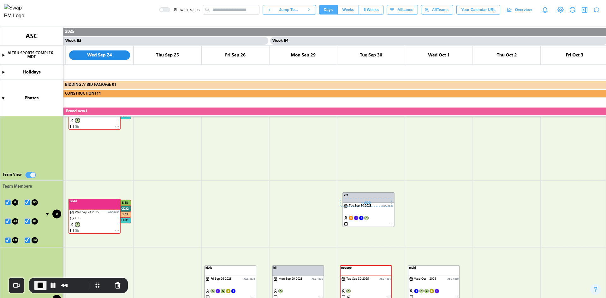
scroll to position [206, 0]
drag, startPoint x: 377, startPoint y: 186, endPoint x: 380, endPoint y: 197, distance: 11.9
click at [380, 197] on canvas at bounding box center [303, 162] width 606 height 271
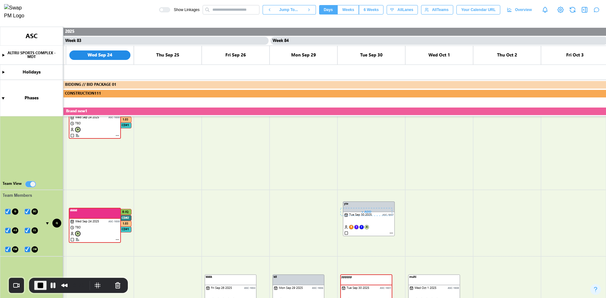
drag, startPoint x: 378, startPoint y: 198, endPoint x: 377, endPoint y: 211, distance: 13.6
click at [377, 211] on canvas at bounding box center [303, 162] width 606 height 271
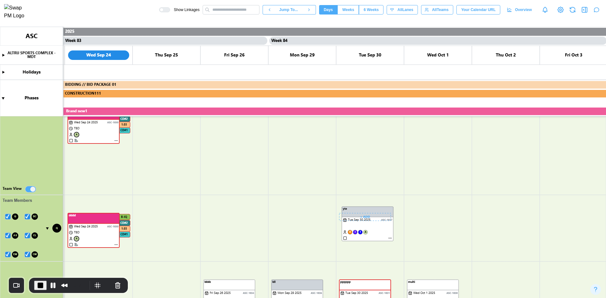
scroll to position [191, 0]
drag, startPoint x: 350, startPoint y: 211, endPoint x: 403, endPoint y: 212, distance: 53.3
click at [403, 212] on canvas at bounding box center [303, 162] width 606 height 271
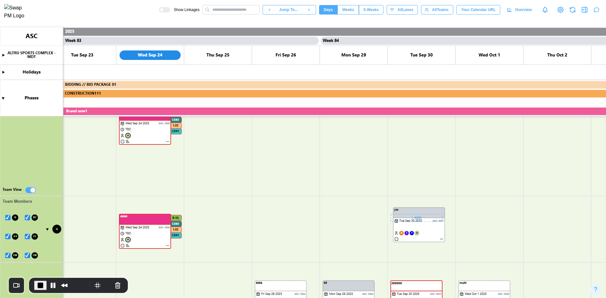
scroll to position [161, 0]
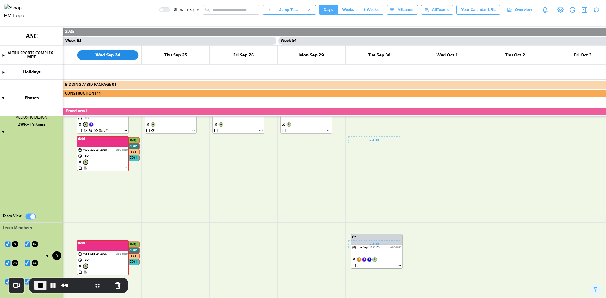
drag, startPoint x: 390, startPoint y: 177, endPoint x: 320, endPoint y: 210, distance: 78.0
click at [320, 210] on canvas at bounding box center [303, 162] width 606 height 271
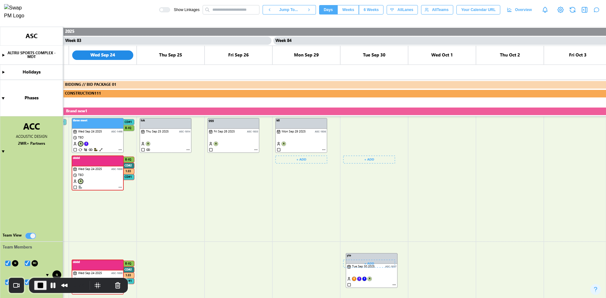
scroll to position [136, 0]
drag, startPoint x: 296, startPoint y: 159, endPoint x: 327, endPoint y: 194, distance: 46.1
click at [335, 186] on canvas at bounding box center [303, 162] width 606 height 271
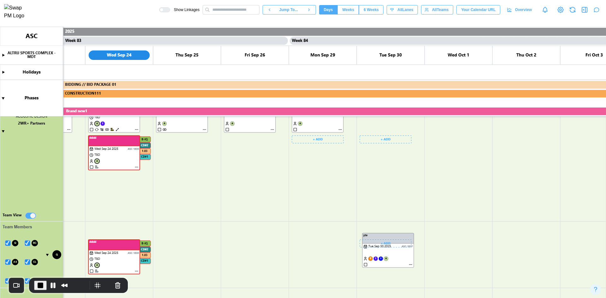
scroll to position [198, 0]
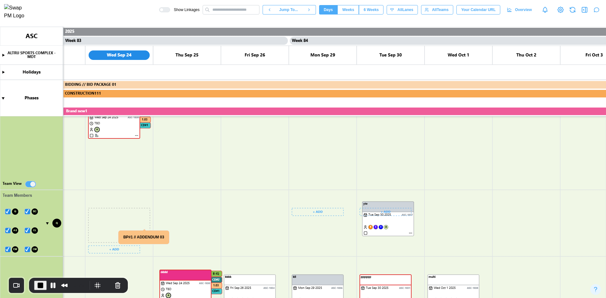
drag, startPoint x: 116, startPoint y: 214, endPoint x: 188, endPoint y: 280, distance: 96.9
click at [188, 280] on canvas at bounding box center [303, 162] width 606 height 271
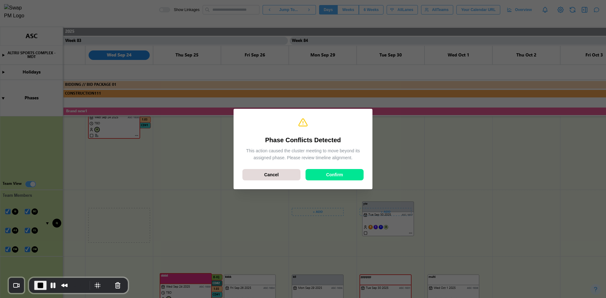
click at [319, 172] on div "Confirm" at bounding box center [334, 174] width 46 height 11
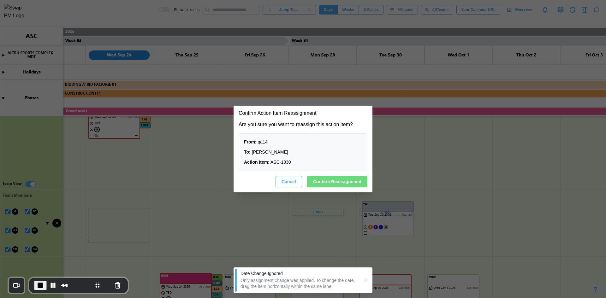
click at [320, 172] on div "Are you sure you want to reassign this action item? From: qa14 To: Bill Cliffor…" at bounding box center [303, 154] width 129 height 67
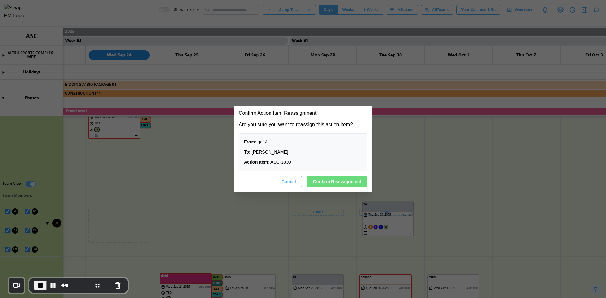
click at [332, 178] on span "Confirm Reassignment" at bounding box center [337, 181] width 48 height 11
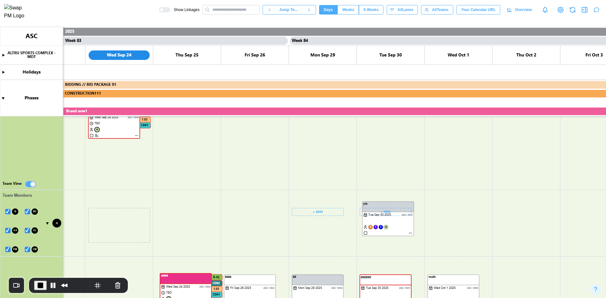
scroll to position [261, 0]
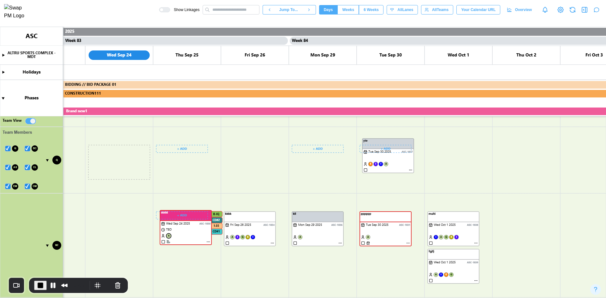
click at [169, 236] on canvas at bounding box center [303, 162] width 606 height 271
click at [40, 286] on span "End Recording" at bounding box center [41, 286] width 8 height 8
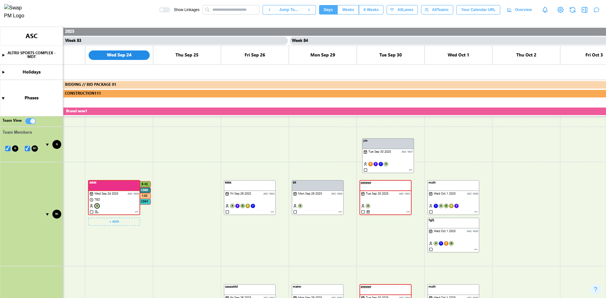
scroll to position [324, 0]
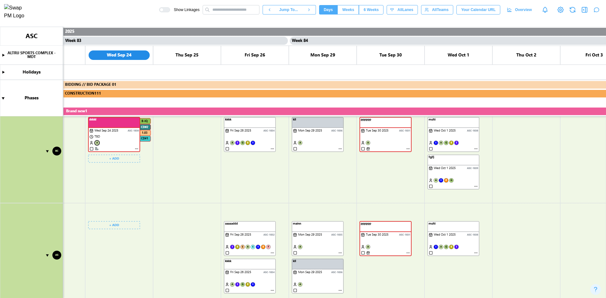
click at [111, 232] on canvas at bounding box center [303, 162] width 606 height 271
click at [113, 226] on canvas at bounding box center [303, 162] width 606 height 271
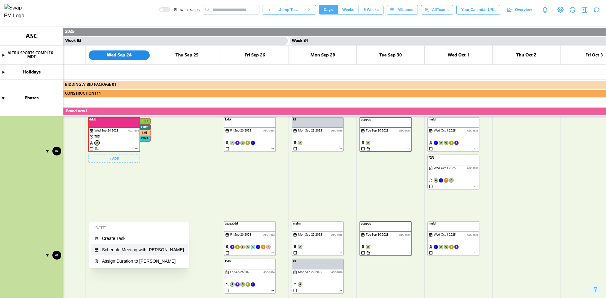
click at [116, 252] on div "Schedule Meeting with Amanda Spear" at bounding box center [143, 249] width 82 height 5
type textarea "*"
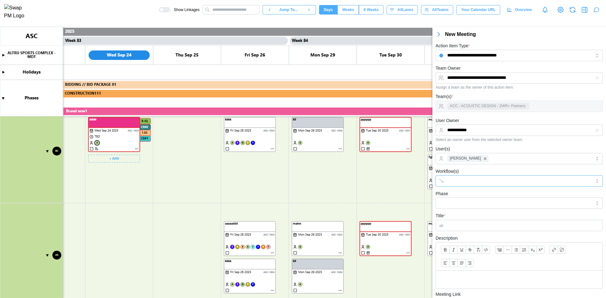
click at [489, 181] on input "Workflow(s)" at bounding box center [513, 181] width 133 height 5
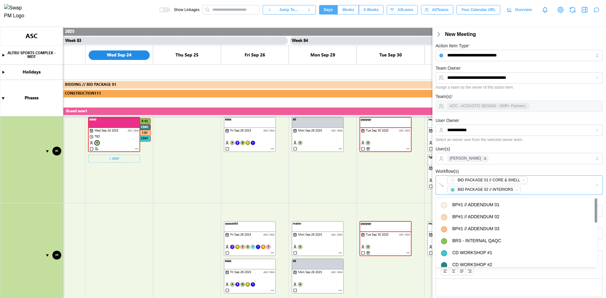
click at [483, 198] on div "BP#1 // ADDENDUM 01 BP#1 // ADDENDUM 02 BP#1 // ADDENDUM 03 BRS - INTERNAL QAQC…" at bounding box center [517, 295] width 162 height 194
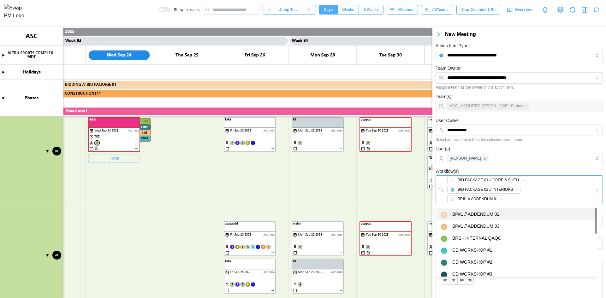
click at [481, 202] on div "BP#1 // ADDENDUM 01" at bounding box center [478, 199] width 40 height 6
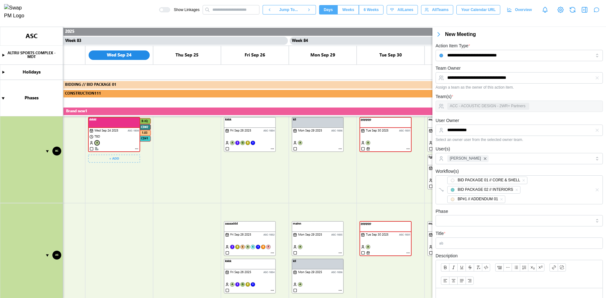
click at [487, 173] on div "Workflow(s) BID PACKAGE 01 // CORE & SHELL BID PACKAGE 02 // INTERIORS BP#1 // …" at bounding box center [518, 186] width 167 height 37
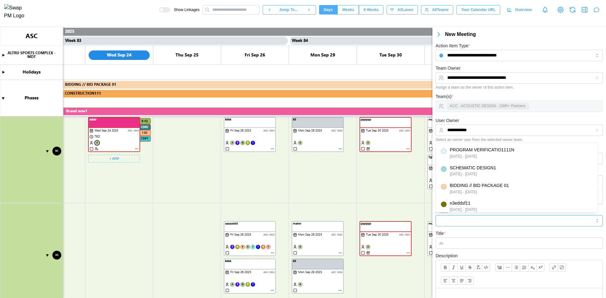
click at [464, 219] on input "Phase" at bounding box center [518, 220] width 167 height 11
type input "*********"
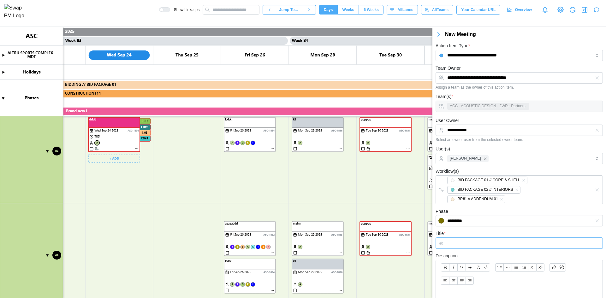
click at [459, 241] on input "Title *" at bounding box center [518, 243] width 167 height 11
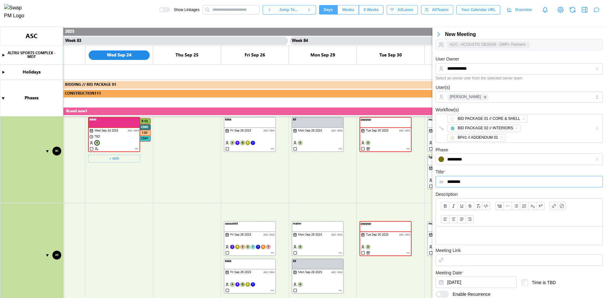
scroll to position [100, 0]
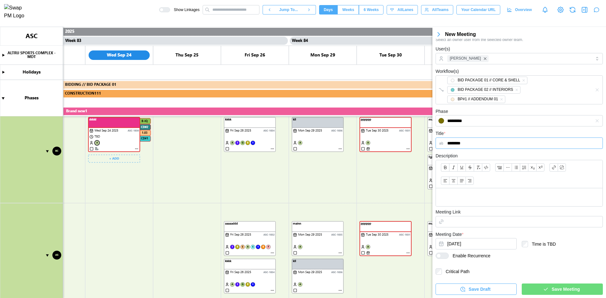
type input "********"
click at [557, 285] on span "Save Meeting" at bounding box center [566, 289] width 28 height 11
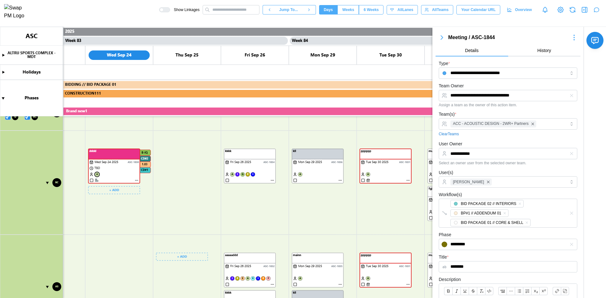
scroll to position [103, 0]
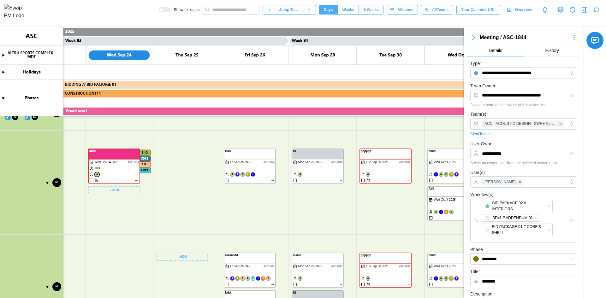
type textarea "*"
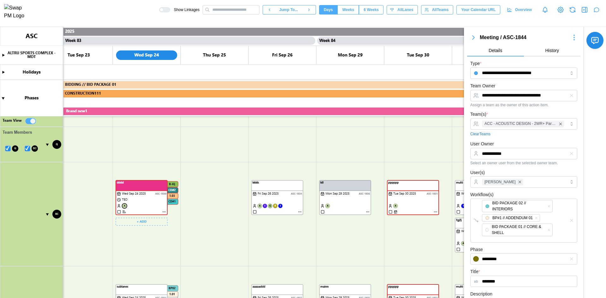
scroll to position [387, 0]
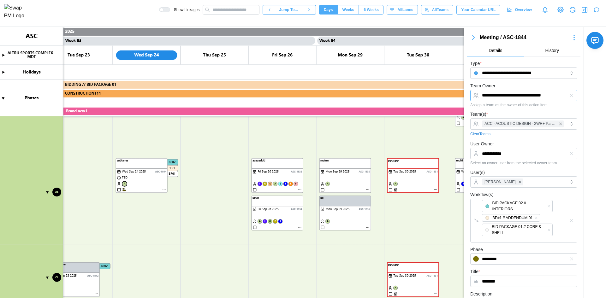
click at [547, 100] on input "**********" at bounding box center [523, 95] width 107 height 11
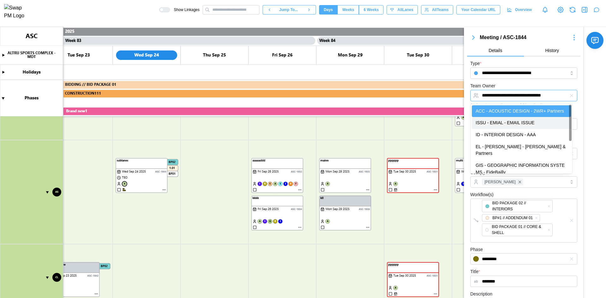
type input "**********"
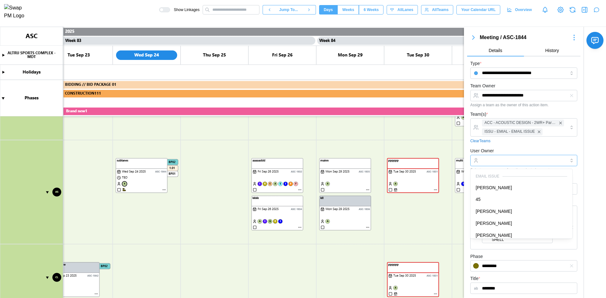
click at [523, 163] on input "User Owner" at bounding box center [523, 160] width 107 height 11
type input "**********"
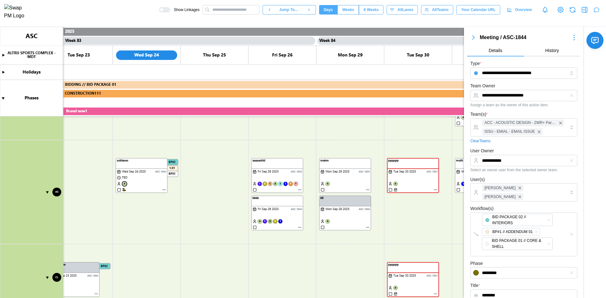
click at [519, 148] on div "**********" at bounding box center [523, 159] width 107 height 25
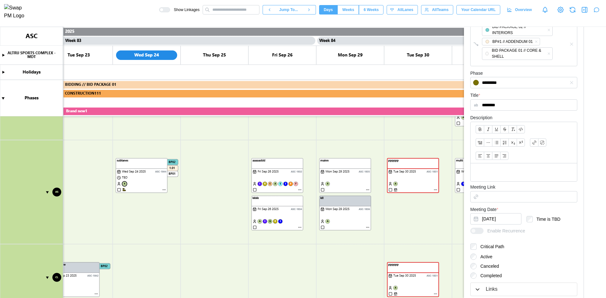
scroll to position [221, 0]
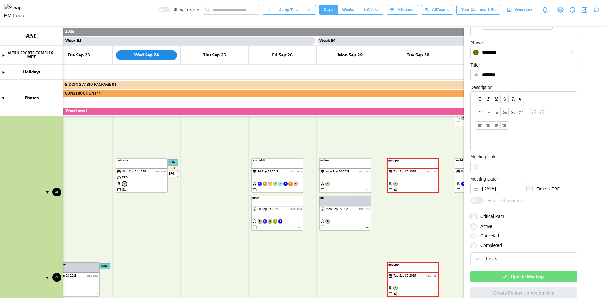
click at [512, 273] on span "Update Meeting" at bounding box center [527, 276] width 33 height 11
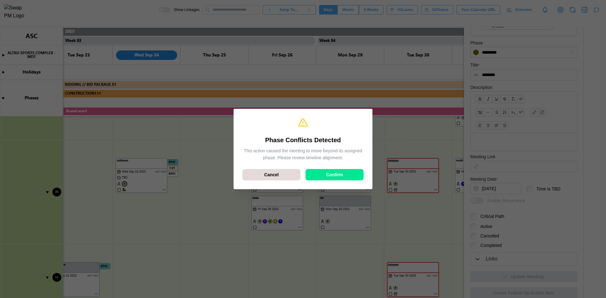
click at [339, 176] on span "Confirm" at bounding box center [334, 174] width 17 height 11
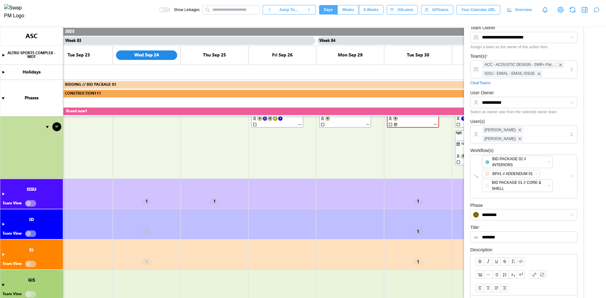
scroll to position [861, 0]
click at [4, 194] on canvas at bounding box center [303, 162] width 606 height 271
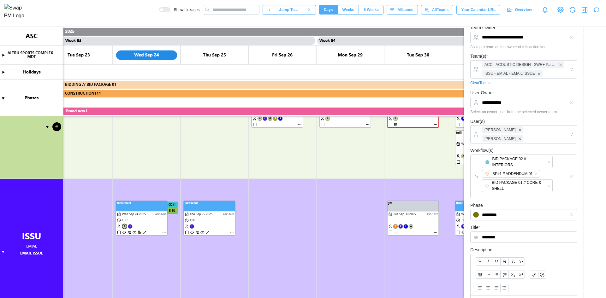
scroll to position [1050, 0]
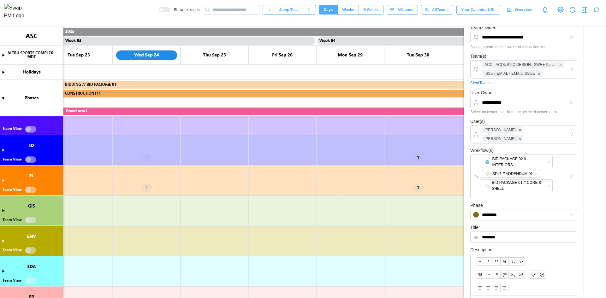
click at [34, 129] on canvas at bounding box center [303, 162] width 606 height 271
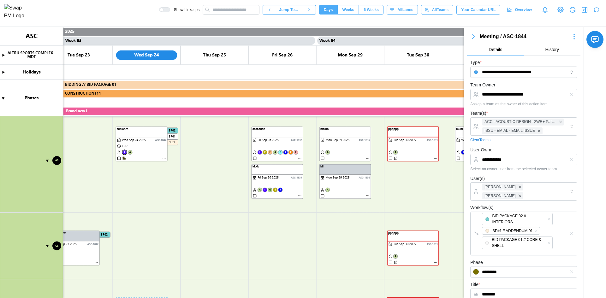
scroll to position [0, 0]
type textarea "*"
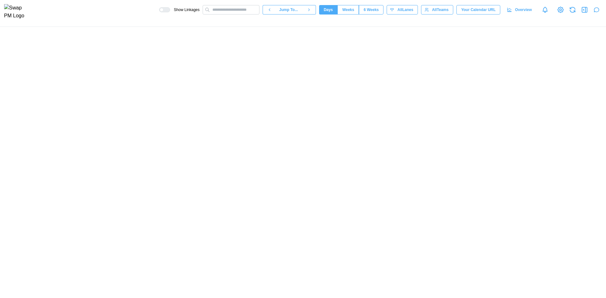
scroll to position [0, 27949]
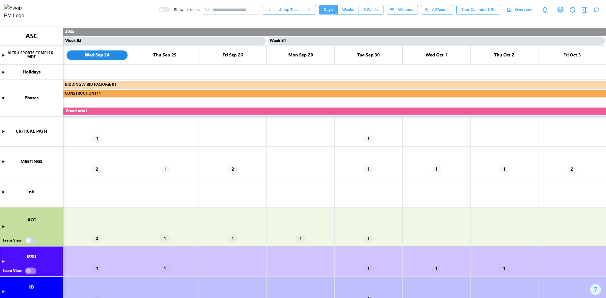
type textarea "*"
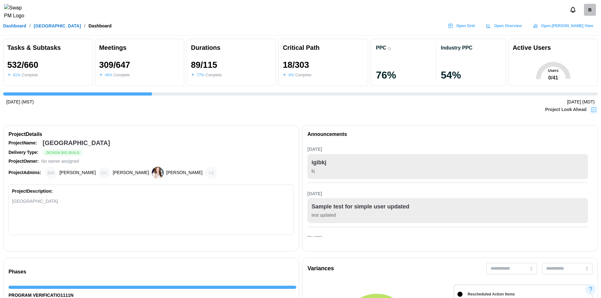
scroll to position [0, 6919]
click at [576, 11] on icon "Notifications" at bounding box center [573, 9] width 7 height 7
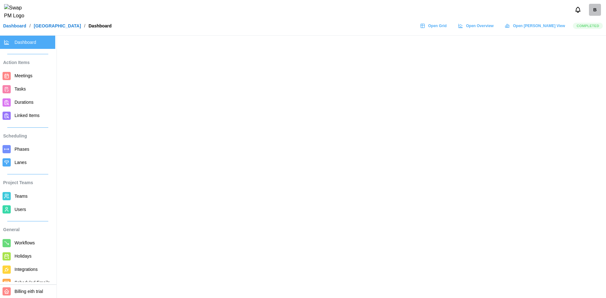
click at [575, 15] on button "Notifications" at bounding box center [577, 9] width 11 height 11
click at [574, 15] on button "Notifications" at bounding box center [577, 9] width 11 height 11
click at [575, 15] on button "Notifications" at bounding box center [577, 9] width 11 height 11
click at [577, 12] on icon "Notifications" at bounding box center [577, 9] width 7 height 7
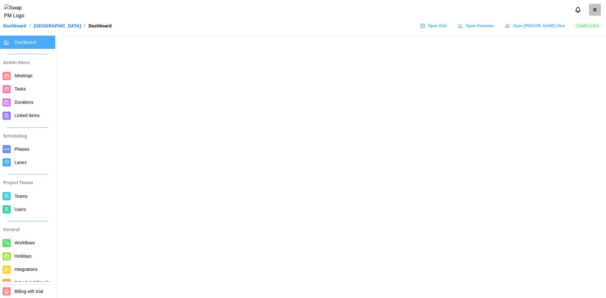
click at [577, 12] on icon "Notifications" at bounding box center [577, 9] width 7 height 7
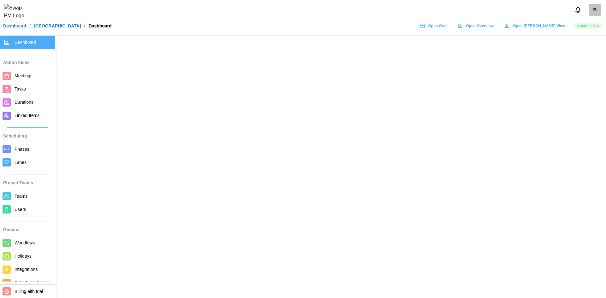
click at [577, 12] on icon "Notifications" at bounding box center [577, 9] width 7 height 7
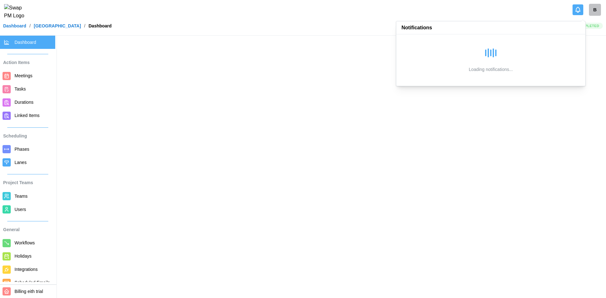
click at [577, 12] on icon "Notifications" at bounding box center [577, 9] width 7 height 7
click at [578, 11] on icon "Notifications" at bounding box center [577, 9] width 7 height 7
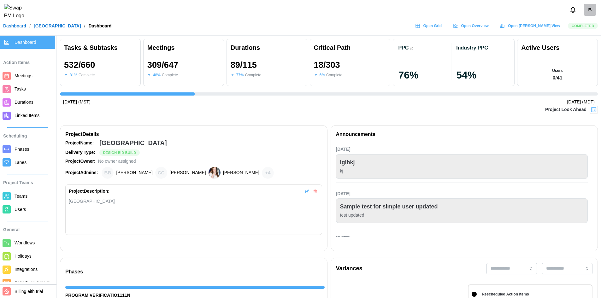
click at [507, 11] on div "B" at bounding box center [300, 10] width 601 height 20
click at [570, 13] on icon "Notifications" at bounding box center [573, 9] width 7 height 7
click at [573, 12] on icon "Notifications" at bounding box center [573, 9] width 7 height 7
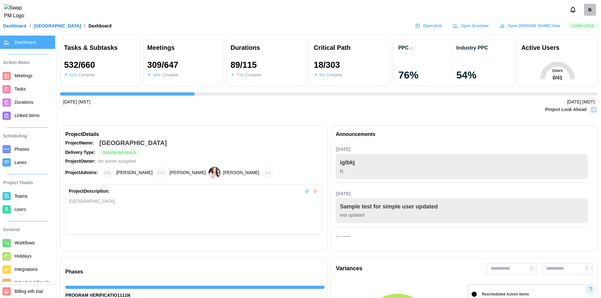
click at [572, 12] on icon "Notifications" at bounding box center [573, 9] width 7 height 7
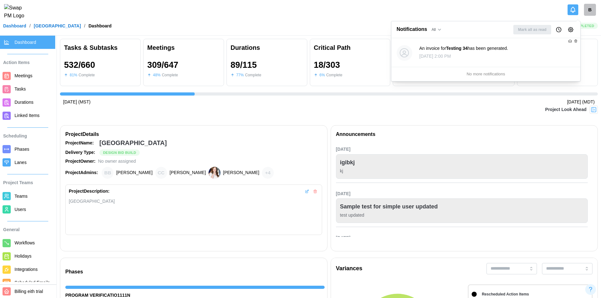
click at [568, 27] on icon "Notification Preferences" at bounding box center [571, 30] width 6 height 6
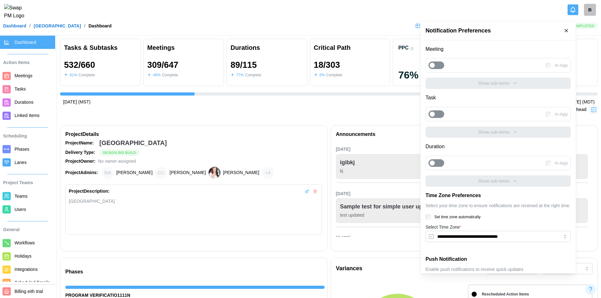
click at [441, 65] on div at bounding box center [439, 65] width 9 height 7
click at [436, 111] on div at bounding box center [439, 114] width 9 height 7
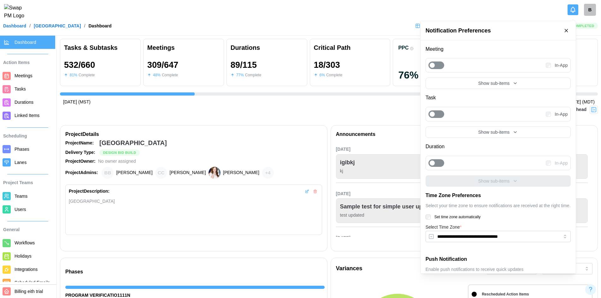
click at [476, 90] on div "**********" at bounding box center [498, 166] width 145 height 243
click at [479, 87] on button "Show sub-items" at bounding box center [498, 83] width 145 height 11
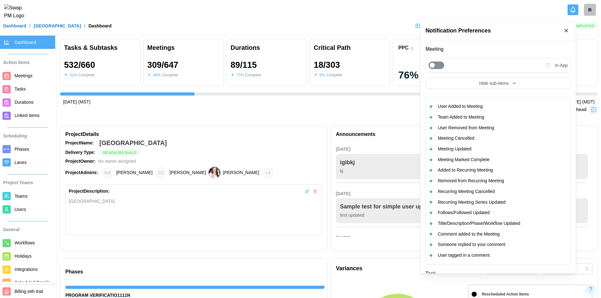
click at [467, 104] on div "User Added to Meeting" at bounding box center [460, 106] width 45 height 7
click at [471, 115] on div "Team Added to Meeting" at bounding box center [461, 117] width 46 height 7
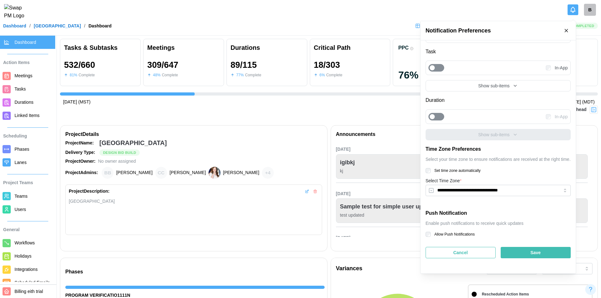
click at [440, 115] on div at bounding box center [439, 116] width 9 height 7
click at [516, 82] on button "Show sub-items" at bounding box center [498, 85] width 145 height 11
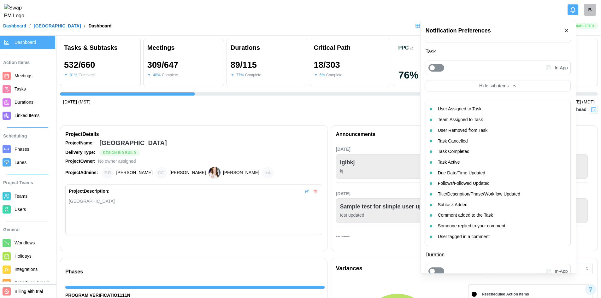
click at [488, 108] on div "User Assigned to Task" at bounding box center [498, 109] width 137 height 11
click at [487, 117] on div "Team Assigned to Task" at bounding box center [498, 120] width 137 height 11
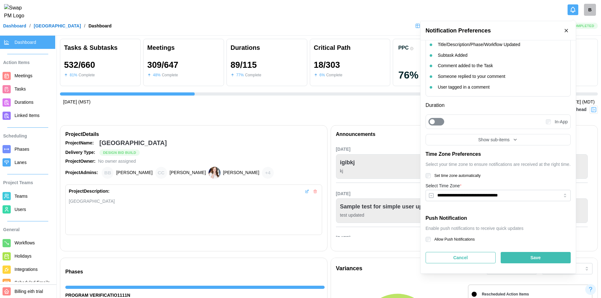
scroll to position [377, 0]
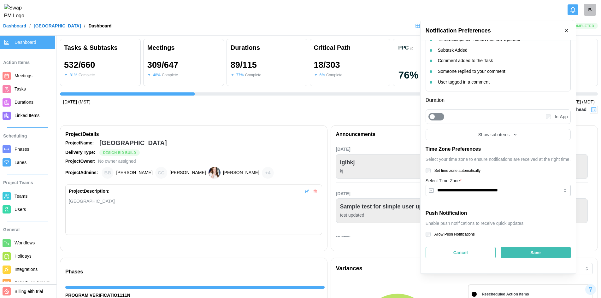
click at [517, 252] on div "Save" at bounding box center [536, 252] width 58 height 11
click at [424, 235] on div "**********" at bounding box center [498, 156] width 155 height 233
click at [528, 254] on div "Save" at bounding box center [536, 252] width 58 height 11
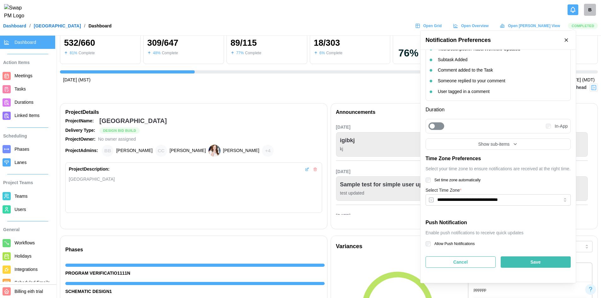
scroll to position [32, 0]
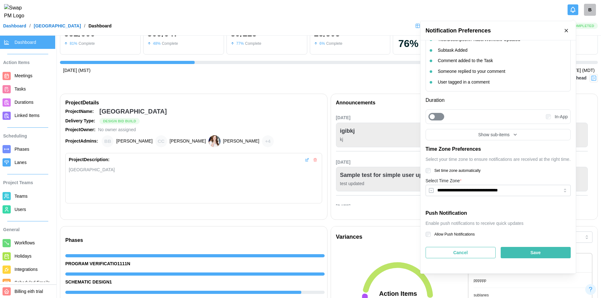
click at [526, 250] on div "Save" at bounding box center [536, 252] width 58 height 11
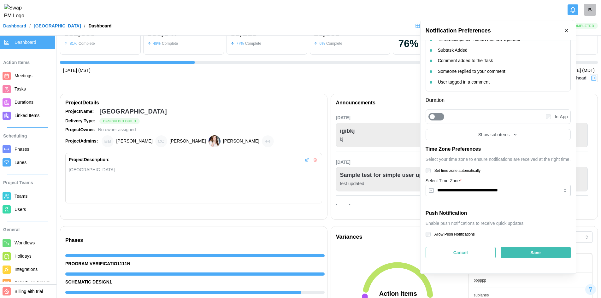
click at [526, 250] on div "Save" at bounding box center [536, 252] width 58 height 11
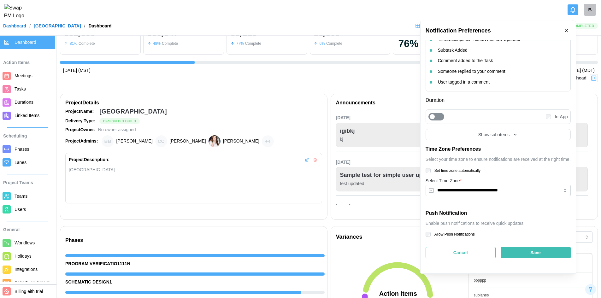
click at [526, 250] on div "Save" at bounding box center [536, 252] width 58 height 11
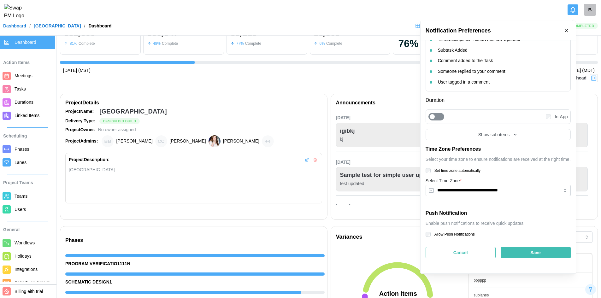
click at [525, 250] on div "Save" at bounding box center [536, 252] width 58 height 11
click at [525, 249] on div "Save" at bounding box center [536, 252] width 58 height 11
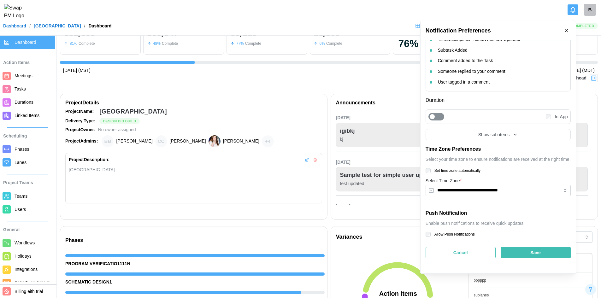
click at [525, 249] on div "Save" at bounding box center [536, 252] width 58 height 11
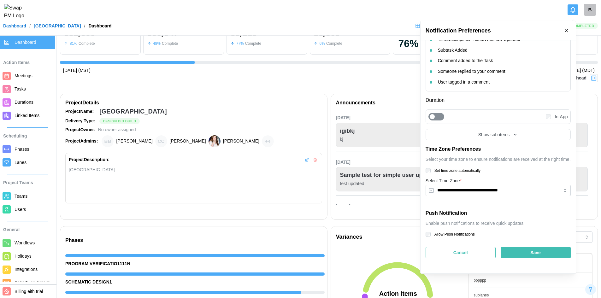
click at [525, 249] on div "Save" at bounding box center [536, 252] width 58 height 11
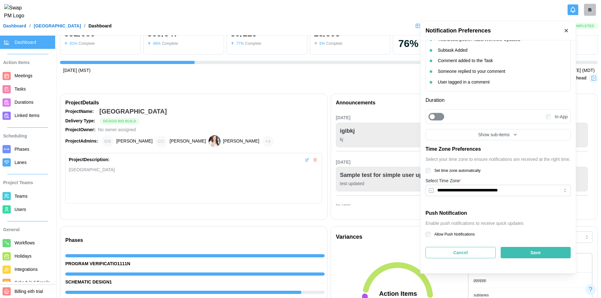
click at [525, 249] on div "Save" at bounding box center [536, 252] width 58 height 11
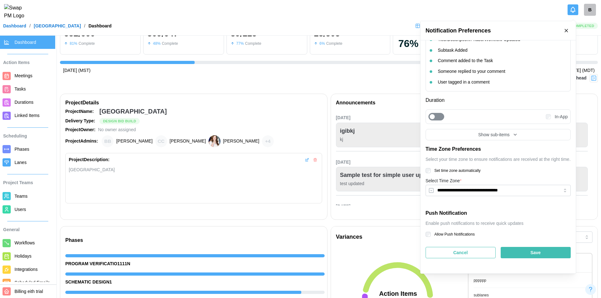
click at [525, 249] on div "Save" at bounding box center [536, 252] width 58 height 11
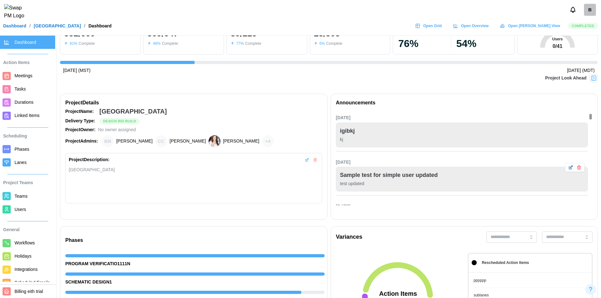
click at [386, 172] on div "Sample test for simple user updated" at bounding box center [389, 175] width 98 height 9
click at [570, 12] on icon "Notifications" at bounding box center [573, 9] width 7 height 7
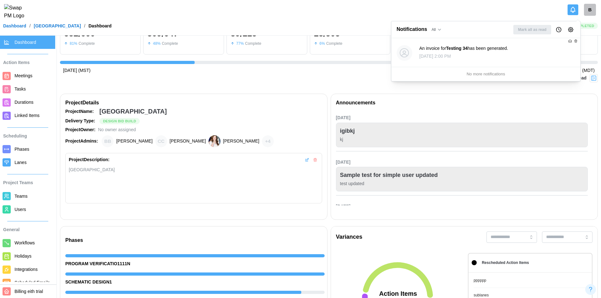
click at [573, 30] on icon "Notification Preferences" at bounding box center [571, 29] width 5 height 5
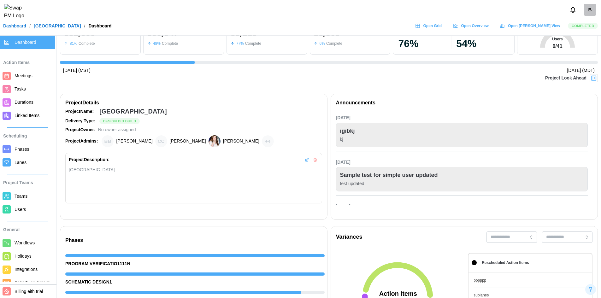
click at [393, 27] on div "Dashboard / ALTRU SPORTS COMPLEX / Dashboard Open Grid Open Overview Open Gantt…" at bounding box center [300, 25] width 601 height 9
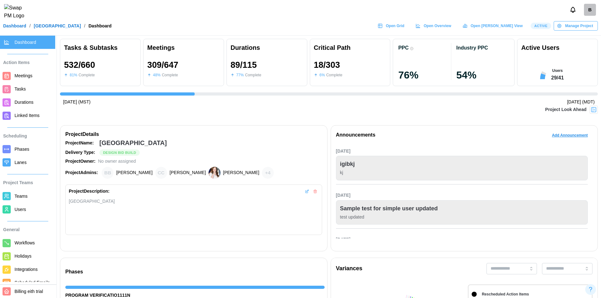
scroll to position [0, 6167]
click at [558, 26] on div "Manage Project" at bounding box center [575, 25] width 36 height 9
click at [573, 12] on icon "Notifications" at bounding box center [573, 9] width 7 height 7
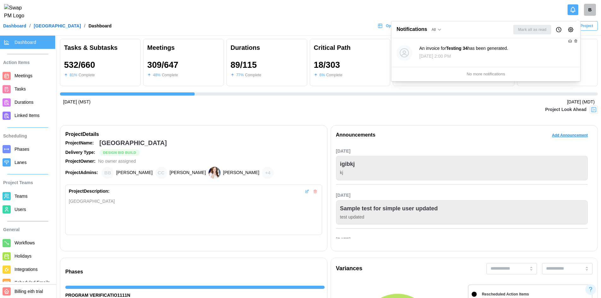
click at [573, 30] on icon "Notification Preferences" at bounding box center [571, 30] width 6 height 6
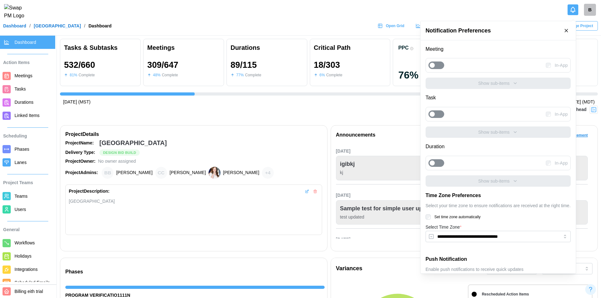
click at [437, 64] on div at bounding box center [439, 65] width 9 height 7
click at [470, 81] on div "Show sub-items" at bounding box center [498, 83] width 134 height 7
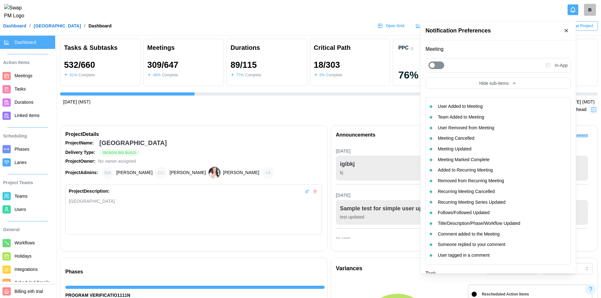
click at [470, 106] on div "User Added to Meeting" at bounding box center [460, 106] width 45 height 7
click at [469, 118] on div "Team Added to Meeting" at bounding box center [461, 117] width 46 height 7
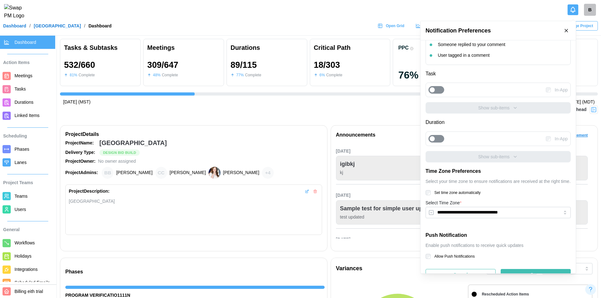
scroll to position [189, 0]
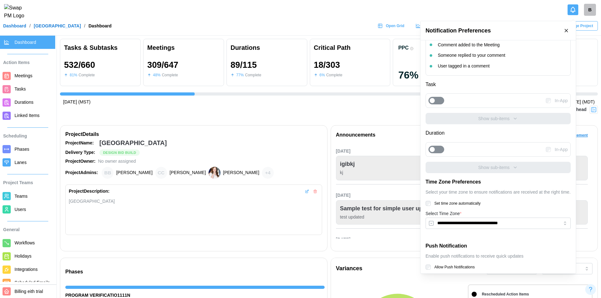
click at [442, 100] on div at bounding box center [439, 100] width 9 height 7
click at [457, 116] on div "Show sub-items" at bounding box center [498, 118] width 134 height 7
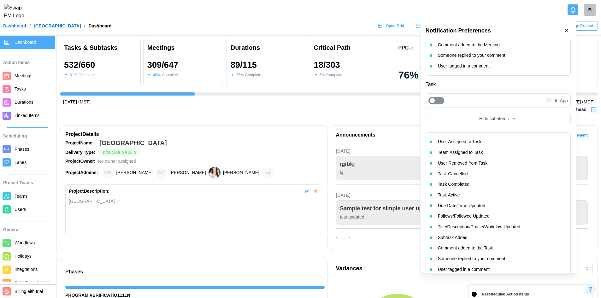
click at [454, 142] on div "User Assigned to Task" at bounding box center [460, 142] width 44 height 7
click at [453, 152] on div "Team Assigned to Task" at bounding box center [460, 152] width 45 height 7
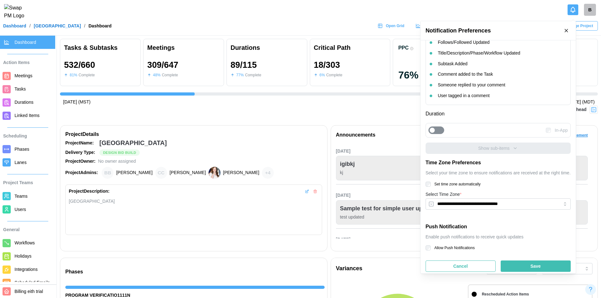
scroll to position [377, 0]
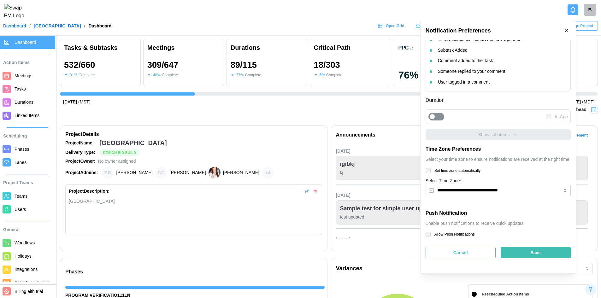
click at [440, 118] on div at bounding box center [439, 116] width 9 height 7
click at [468, 138] on div "Show sub-items" at bounding box center [498, 134] width 134 height 7
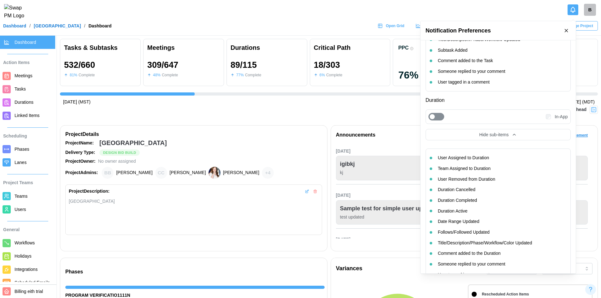
click at [480, 155] on div "User Assigned to Duration" at bounding box center [463, 158] width 51 height 7
click at [481, 166] on div "Team Assigned to Duration" at bounding box center [464, 168] width 53 height 7
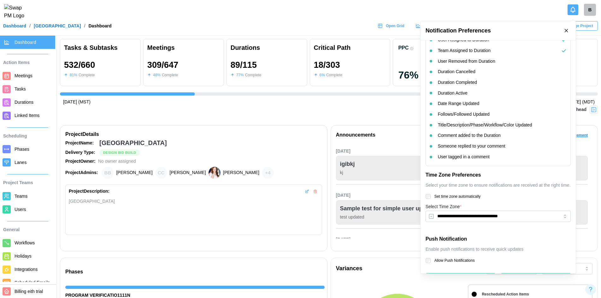
scroll to position [521, 0]
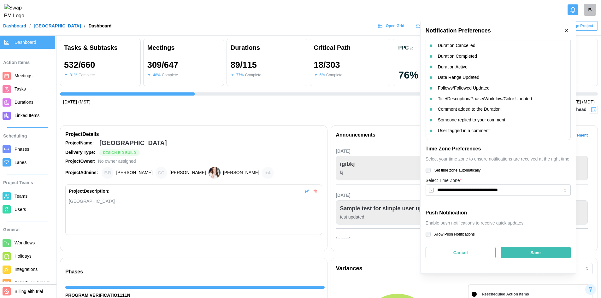
click at [525, 255] on div "Save" at bounding box center [536, 252] width 58 height 11
click at [532, 257] on span "Save" at bounding box center [535, 252] width 10 height 11
click at [534, 256] on span "Save" at bounding box center [535, 252] width 10 height 11
click at [534, 255] on span "Save" at bounding box center [535, 252] width 10 height 11
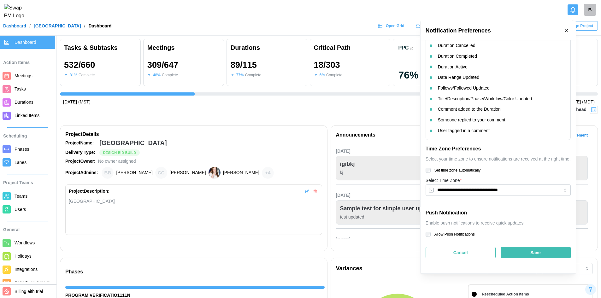
click at [534, 255] on span "Save" at bounding box center [535, 252] width 10 height 11
click at [535, 255] on span "Save" at bounding box center [535, 252] width 10 height 11
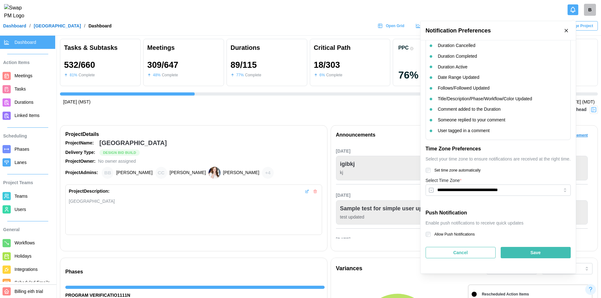
click at [535, 255] on span "Save" at bounding box center [535, 252] width 10 height 11
click at [383, 13] on div "B" at bounding box center [300, 10] width 601 height 20
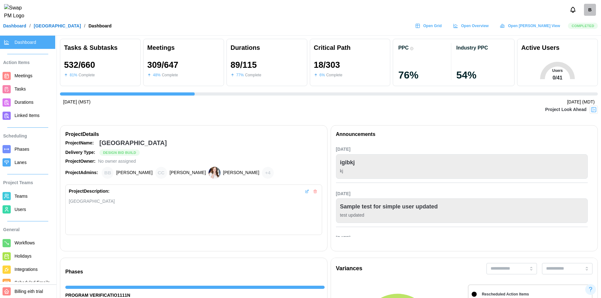
scroll to position [0, 6167]
click at [568, 157] on button "button" at bounding box center [570, 154] width 7 height 7
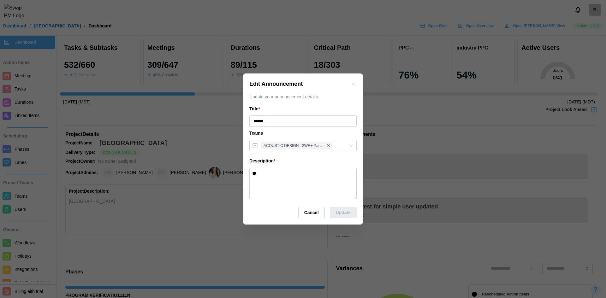
click at [289, 176] on textarea "**" at bounding box center [302, 184] width 107 height 32
type textarea "**********"
click at [332, 212] on button "Update" at bounding box center [343, 212] width 27 height 11
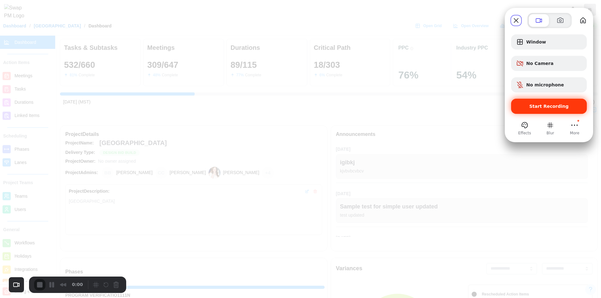
click at [527, 101] on div "Start Recording" at bounding box center [549, 106] width 76 height 15
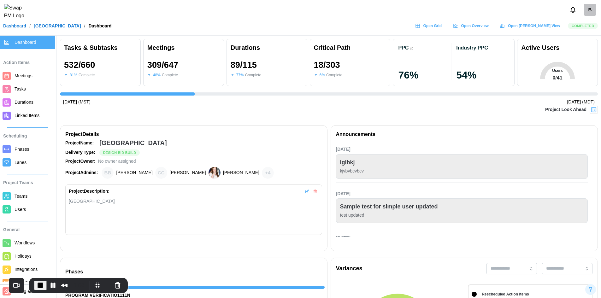
click at [307, 192] on icon "button" at bounding box center [307, 191] width 4 height 4
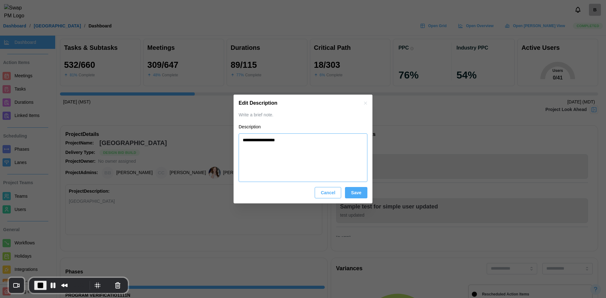
click at [294, 149] on textarea "**********" at bounding box center [303, 157] width 129 height 49
type textarea "**********"
type textarea "*"
drag, startPoint x: 294, startPoint y: 142, endPoint x: 286, endPoint y: 142, distance: 7.9
click at [286, 142] on textarea "**********" at bounding box center [303, 157] width 129 height 49
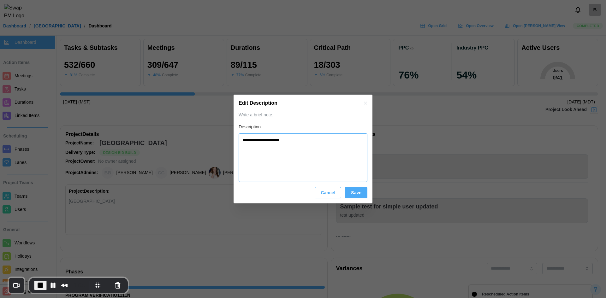
click at [318, 150] on textarea "**********" at bounding box center [303, 157] width 129 height 49
type textarea "**********"
click at [353, 191] on span "Save" at bounding box center [356, 192] width 10 height 11
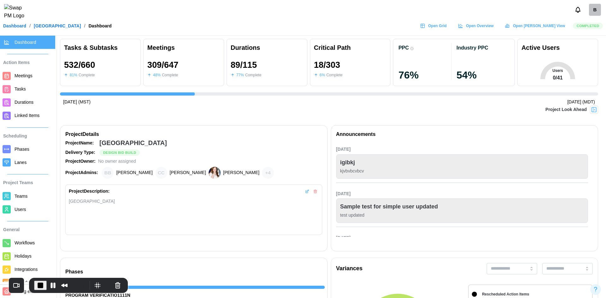
type textarea "*"
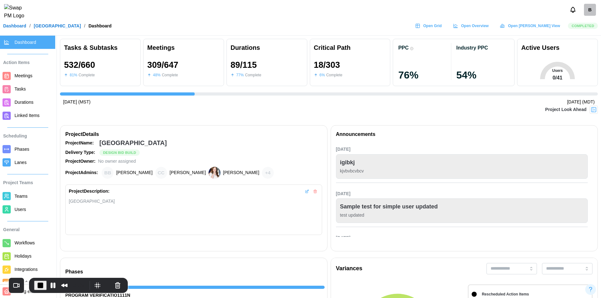
click at [262, 173] on div "+ 4" at bounding box center [268, 173] width 12 height 12
click at [268, 175] on div "N n2" at bounding box center [287, 174] width 69 height 15
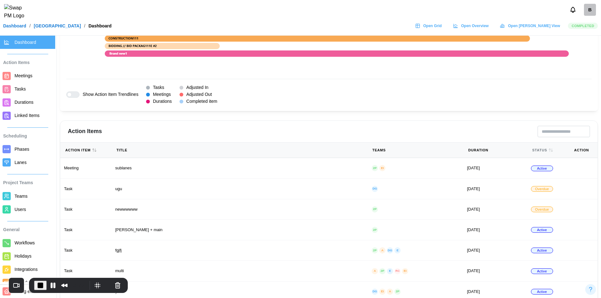
scroll to position [688, 0]
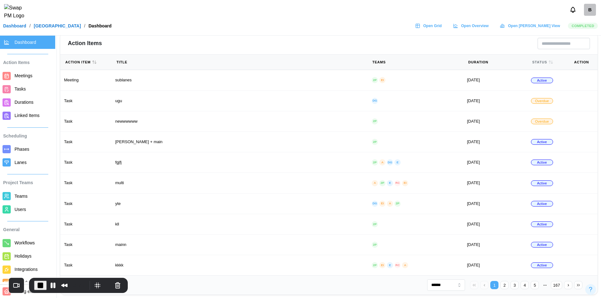
click at [558, 285] on button "167" at bounding box center [556, 285] width 11 height 8
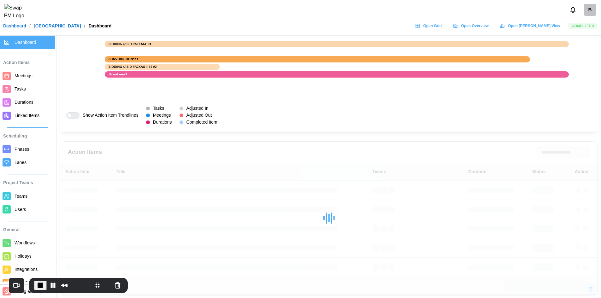
scroll to position [579, 0]
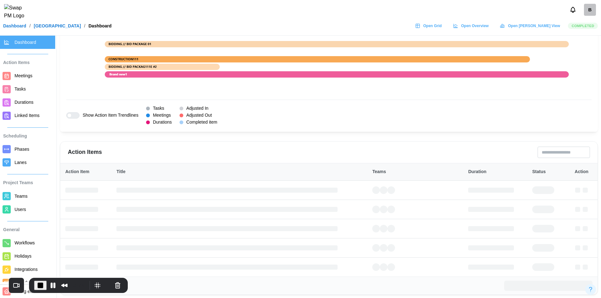
type input "********"
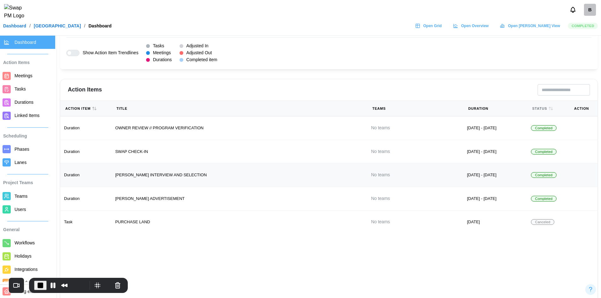
scroll to position [642, 0]
click at [13, 76] on link "Meetings" at bounding box center [27, 75] width 55 height 13
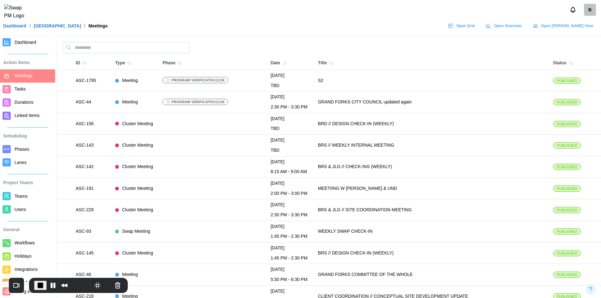
click at [25, 91] on span "Tasks" at bounding box center [34, 89] width 38 height 8
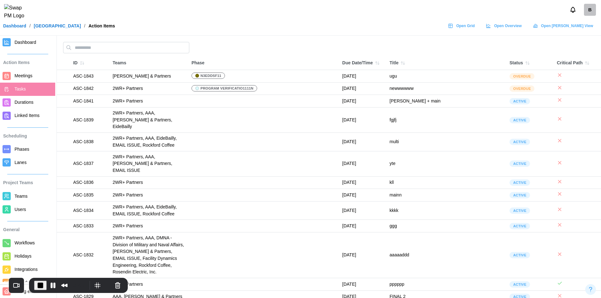
click at [23, 101] on span "Durations" at bounding box center [24, 102] width 19 height 5
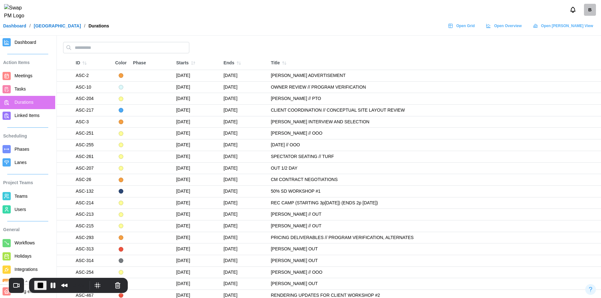
click at [25, 115] on span "Linked Items" at bounding box center [27, 115] width 25 height 5
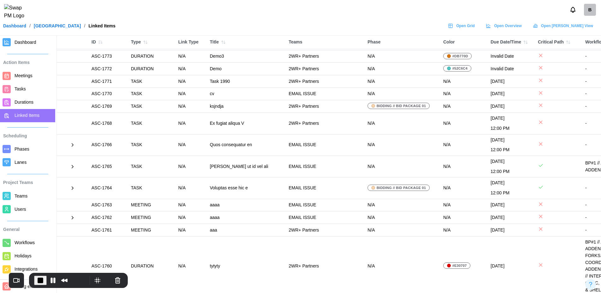
scroll to position [1013, 0]
click at [72, 142] on icon at bounding box center [73, 145] width 6 height 6
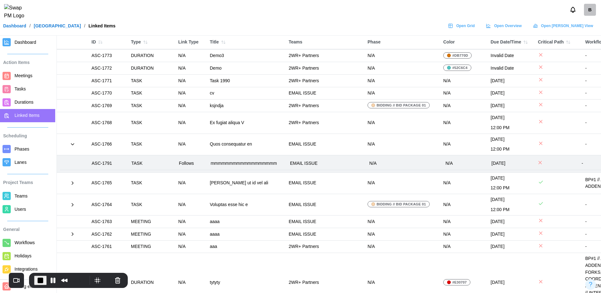
click at [71, 180] on icon at bounding box center [73, 183] width 6 height 6
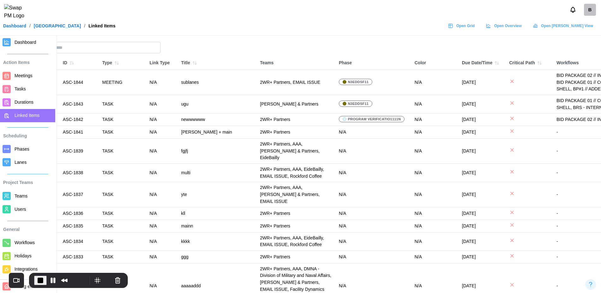
scroll to position [0, 0]
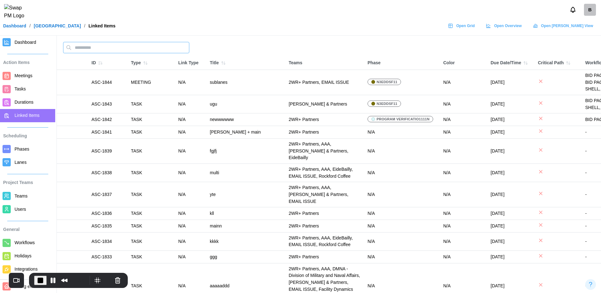
click at [100, 49] on input "text" at bounding box center [126, 47] width 126 height 11
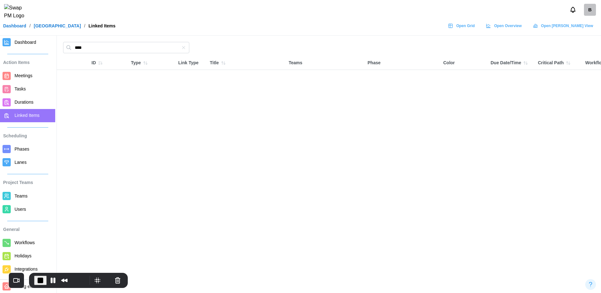
click at [74, 40] on main "**** ID Type Link Type Title Teams Phase Color Due Date/Time Critical Path Work…" at bounding box center [300, 146] width 601 height 293
click at [81, 47] on input "****" at bounding box center [126, 47] width 126 height 11
type input "*****"
click at [20, 102] on span "Durations" at bounding box center [24, 102] width 19 height 5
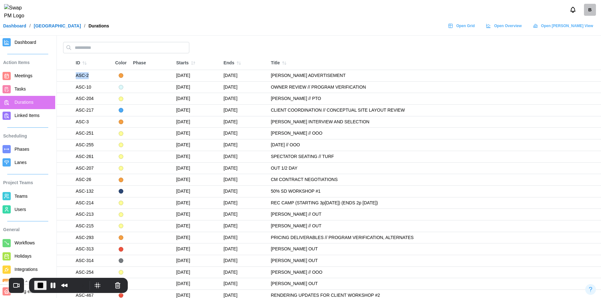
drag, startPoint x: 91, startPoint y: 79, endPoint x: 74, endPoint y: 79, distance: 17.4
click at [74, 79] on td "ASC-2" at bounding box center [92, 76] width 39 height 12
copy td "ASC-2"
click at [24, 117] on span "Linked Items" at bounding box center [27, 115] width 25 height 5
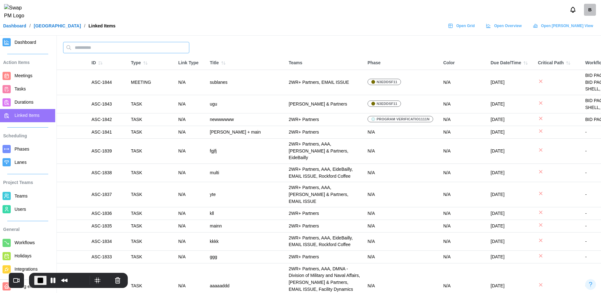
click at [90, 51] on input "text" at bounding box center [126, 47] width 126 height 11
paste input "*****"
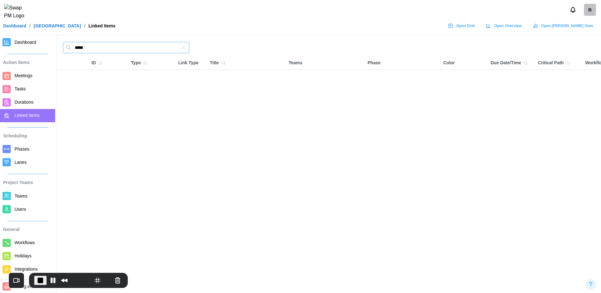
type input "*****"
click at [22, 101] on span "Durations" at bounding box center [24, 102] width 19 height 5
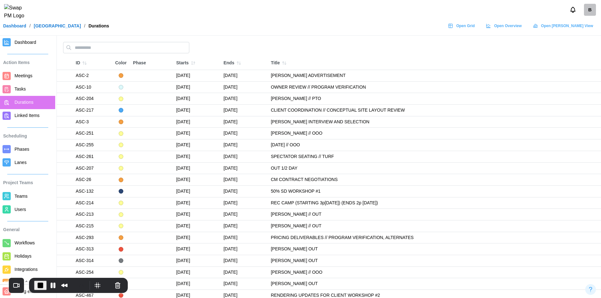
click at [29, 76] on span "Meetings" at bounding box center [24, 75] width 18 height 5
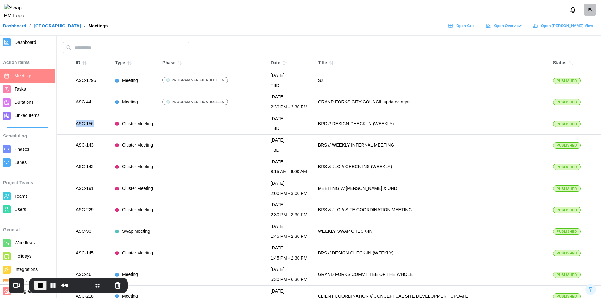
drag, startPoint x: 95, startPoint y: 124, endPoint x: 74, endPoint y: 125, distance: 21.5
click at [74, 125] on td "ASC-156" at bounding box center [92, 123] width 39 height 21
copy td "ASC-156"
click at [25, 114] on span "Linked Items" at bounding box center [27, 115] width 25 height 5
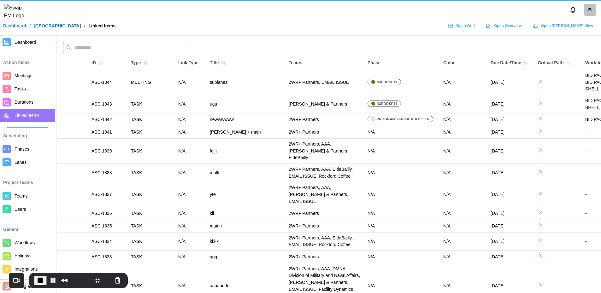
click at [105, 46] on input "text" at bounding box center [126, 47] width 126 height 11
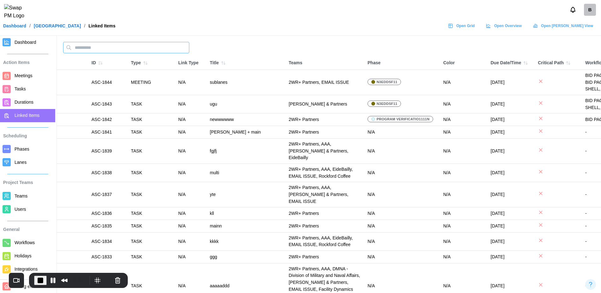
paste input "*******"
type input "*******"
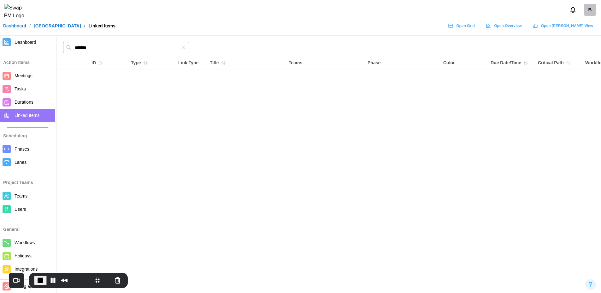
drag, startPoint x: 101, startPoint y: 50, endPoint x: 71, endPoint y: 50, distance: 30.0
click at [71, 50] on input "*******" at bounding box center [126, 47] width 126 height 11
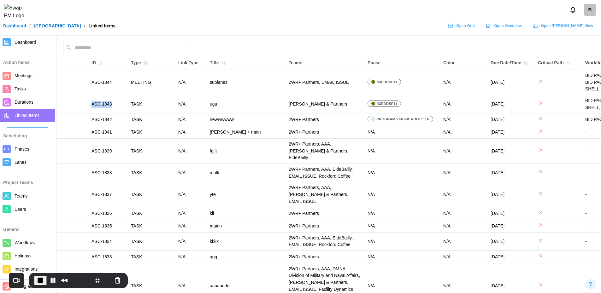
drag, startPoint x: 108, startPoint y: 103, endPoint x: 90, endPoint y: 105, distance: 18.7
click at [90, 105] on td "ASC-1843" at bounding box center [107, 104] width 39 height 18
copy td "ASC-1843"
click at [90, 50] on input "text" at bounding box center [126, 47] width 126 height 11
paste input "********"
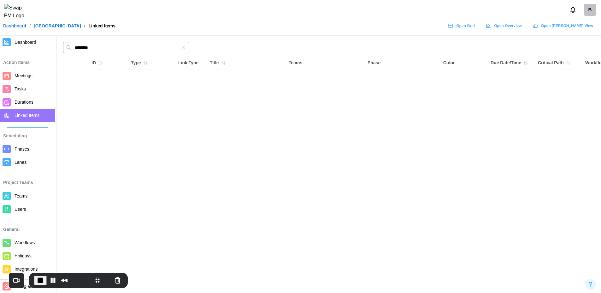
type input "********"
click at [184, 48] on icon "button" at bounding box center [183, 47] width 5 height 5
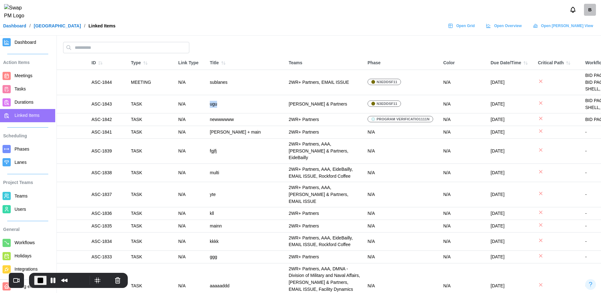
drag, startPoint x: 228, startPoint y: 107, endPoint x: 209, endPoint y: 106, distance: 19.2
click at [209, 106] on td "ugu" at bounding box center [246, 104] width 79 height 18
copy td "ugu"
click at [96, 44] on input "text" at bounding box center [126, 47] width 126 height 11
paste input "***"
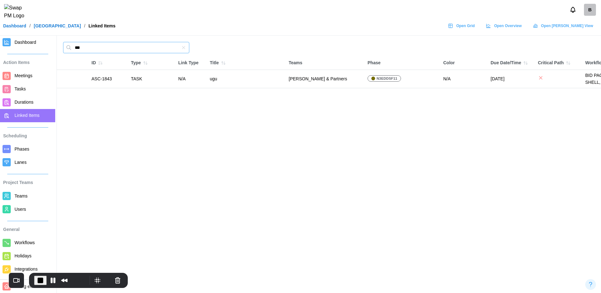
type input "***"
click at [23, 148] on span "Phases" at bounding box center [22, 149] width 15 height 5
click at [52, 281] on button "Pause Recording" at bounding box center [53, 281] width 10 height 10
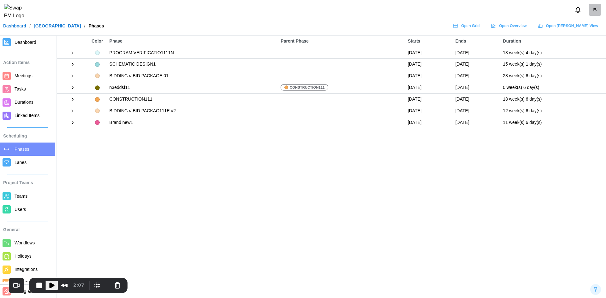
click at [73, 52] on icon at bounding box center [73, 52] width 2 height 3
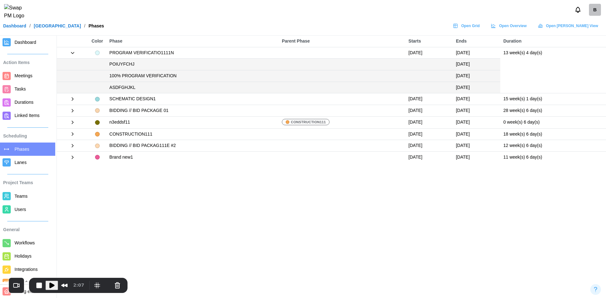
click at [24, 164] on span "Lanes" at bounding box center [21, 162] width 12 height 5
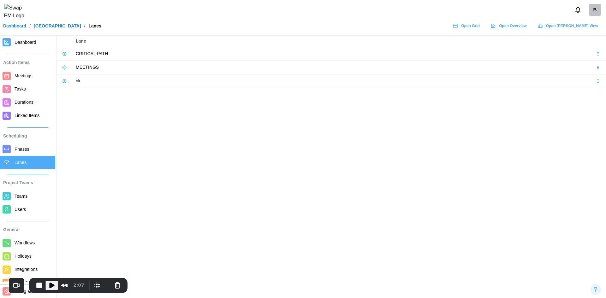
click at [67, 54] on link at bounding box center [64, 54] width 9 height 9
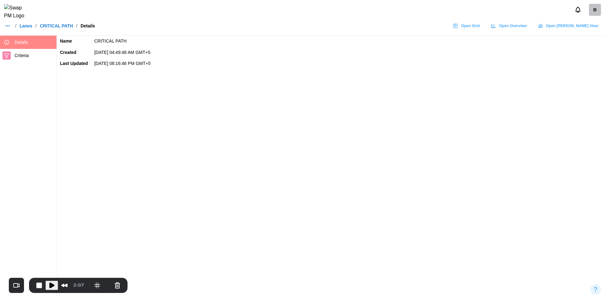
click at [33, 58] on span "Criteria" at bounding box center [34, 56] width 39 height 8
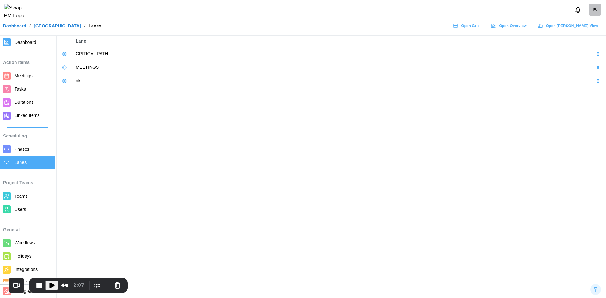
click at [25, 198] on span "Teams" at bounding box center [21, 196] width 13 height 5
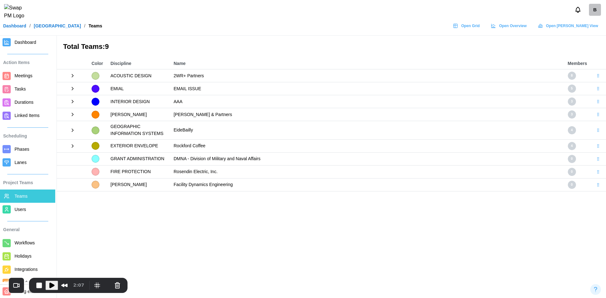
click at [72, 74] on icon at bounding box center [73, 76] width 6 height 6
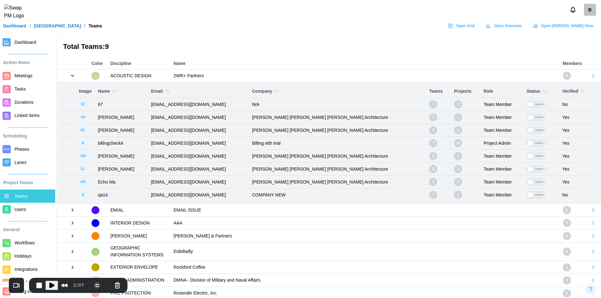
click at [26, 206] on span "Users" at bounding box center [34, 210] width 38 height 8
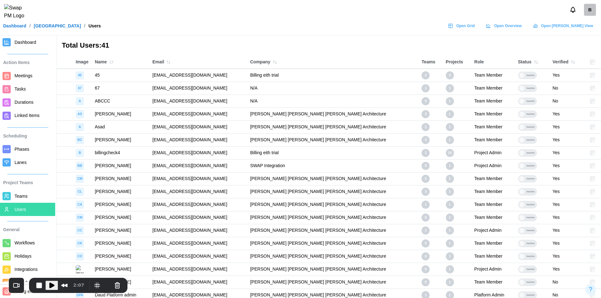
click at [594, 77] on div at bounding box center [592, 75] width 5 height 5
click at [592, 90] on div at bounding box center [592, 88] width 5 height 5
click at [519, 74] on label "Inactive" at bounding box center [532, 76] width 28 height 8
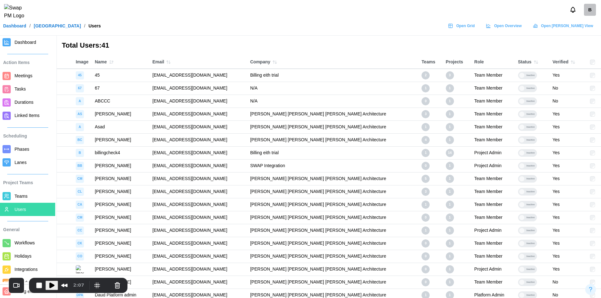
click at [18, 251] on link "Holidays" at bounding box center [27, 256] width 55 height 13
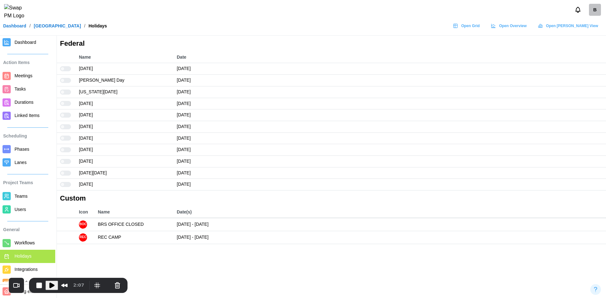
click at [19, 245] on span "Workflows" at bounding box center [25, 242] width 20 height 5
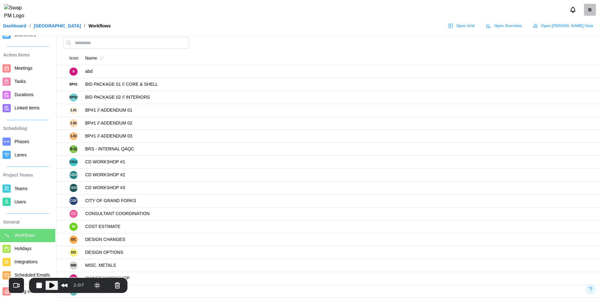
scroll to position [15, 0]
click at [25, 258] on span "Integrations" at bounding box center [34, 262] width 38 height 8
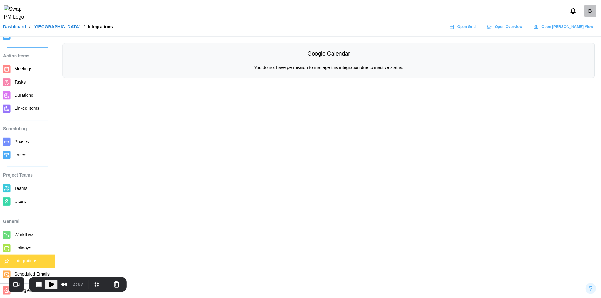
scroll to position [15, 0]
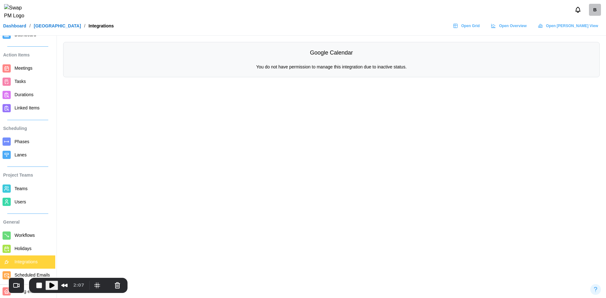
click at [25, 273] on span "Scheduled Emails" at bounding box center [32, 275] width 35 height 5
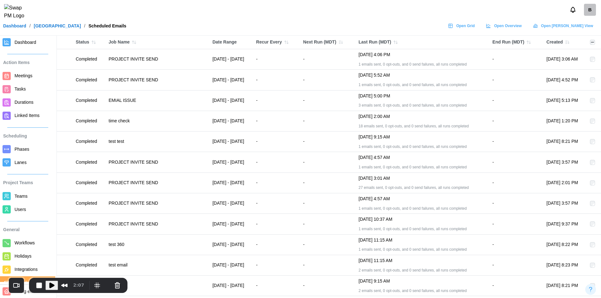
click at [475, 30] on span "Open Grid" at bounding box center [465, 25] width 19 height 9
click at [51, 282] on span "Play Recording" at bounding box center [51, 285] width 8 height 8
click at [335, 10] on div "B" at bounding box center [300, 10] width 601 height 20
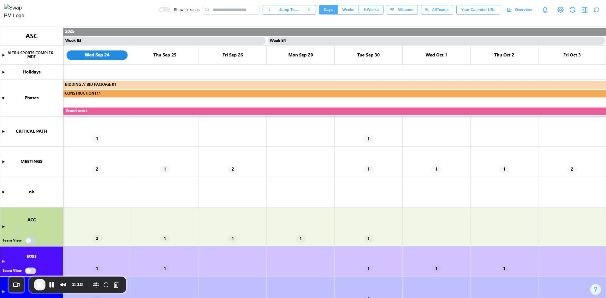
click at [5, 227] on canvas at bounding box center [303, 162] width 606 height 271
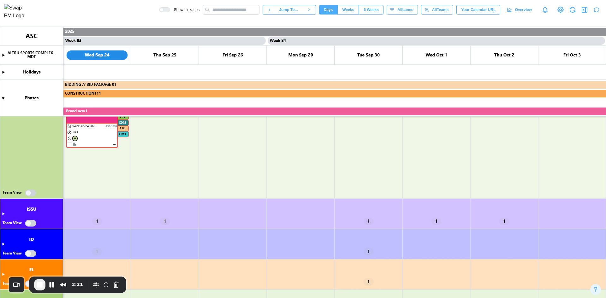
scroll to position [189, 0]
click at [31, 193] on canvas at bounding box center [303, 162] width 606 height 271
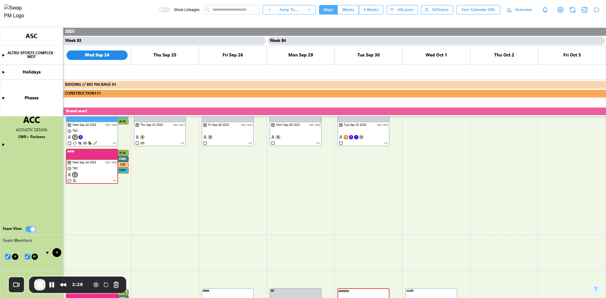
scroll to position [153, 0]
click at [113, 180] on canvas at bounding box center [303, 162] width 606 height 271
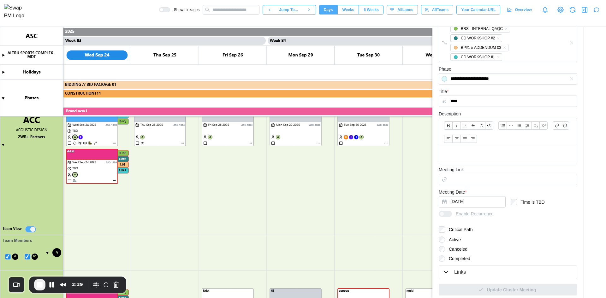
scroll to position [195, 0]
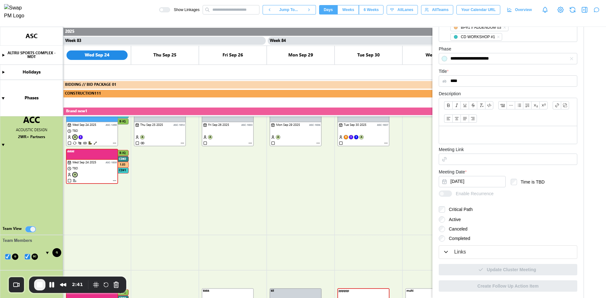
click at [444, 193] on label "Enable Recurrence" at bounding box center [466, 194] width 55 height 6
click at [456, 195] on span "Enable Recurrence" at bounding box center [473, 194] width 42 height 6
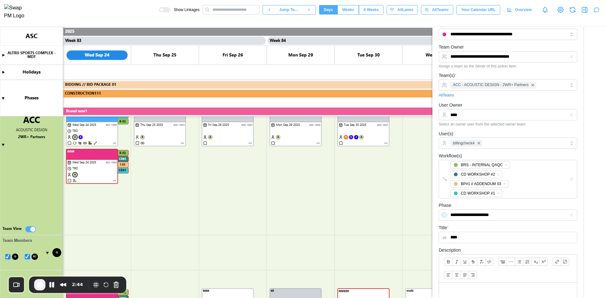
scroll to position [0, 0]
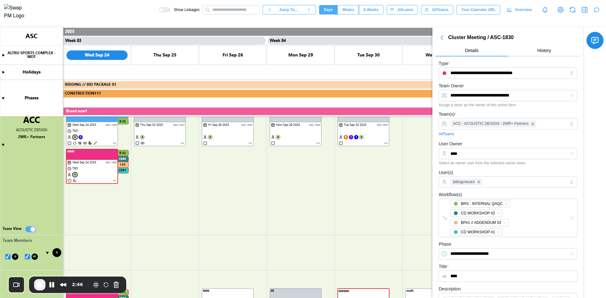
click at [68, 180] on canvas at bounding box center [303, 162] width 606 height 271
click at [69, 181] on canvas at bounding box center [303, 162] width 606 height 271
click at [94, 143] on canvas at bounding box center [303, 162] width 606 height 271
click at [170, 11] on div at bounding box center [166, 10] width 6 height 4
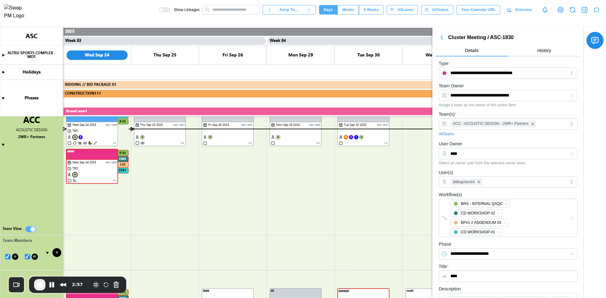
click at [115, 143] on canvas at bounding box center [303, 162] width 606 height 271
click at [115, 142] on canvas at bounding box center [303, 162] width 606 height 271
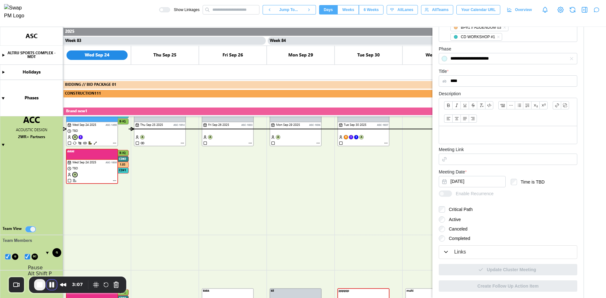
click at [55, 287] on button "Pause Recording" at bounding box center [52, 285] width 10 height 10
click at [448, 253] on icon "button" at bounding box center [446, 252] width 6 height 6
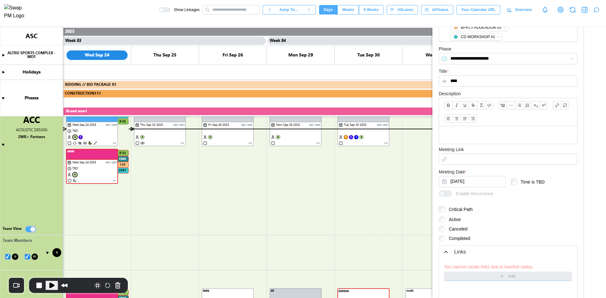
scroll to position [258, 0]
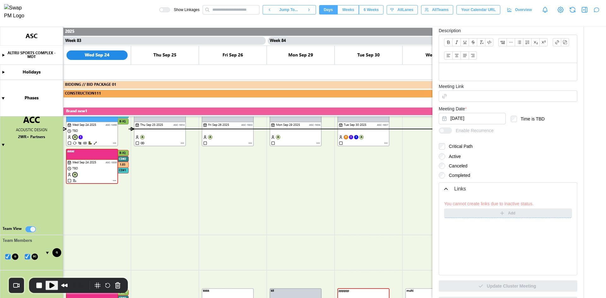
click at [508, 215] on div "You cannot create links due to inactive status. Add" at bounding box center [508, 210] width 128 height 18
click at [115, 286] on button "Cancel Recording" at bounding box center [118, 285] width 10 height 10
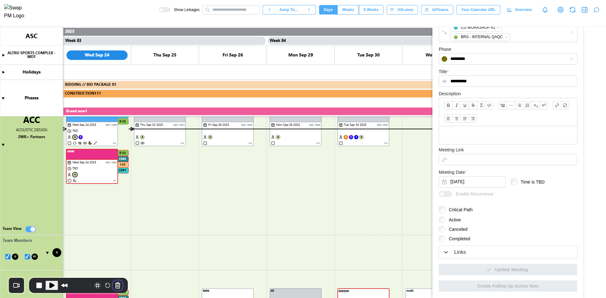
scroll to position [179, 0]
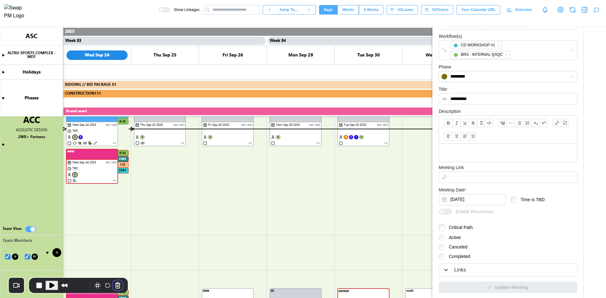
click at [462, 273] on div "Links" at bounding box center [460, 270] width 12 height 8
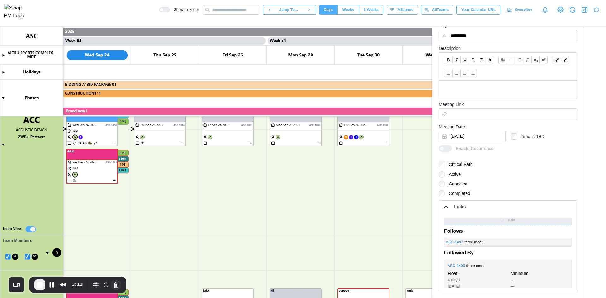
scroll to position [16, 0]
click at [566, 238] on icon "button" at bounding box center [567, 237] width 3 height 3
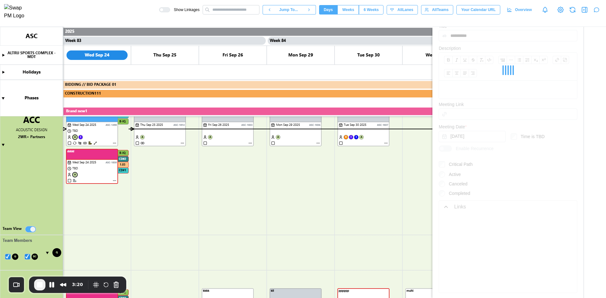
type textarea "*"
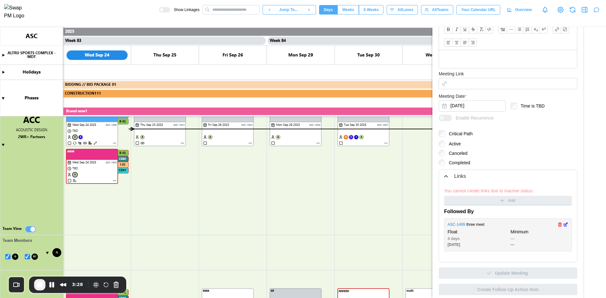
scroll to position [276, 0]
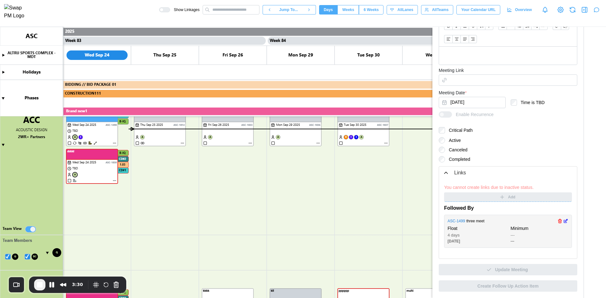
click at [564, 223] on icon "button" at bounding box center [565, 221] width 3 height 3
click at [498, 240] on icon "button" at bounding box center [498, 240] width 2 height 1
type input "*"
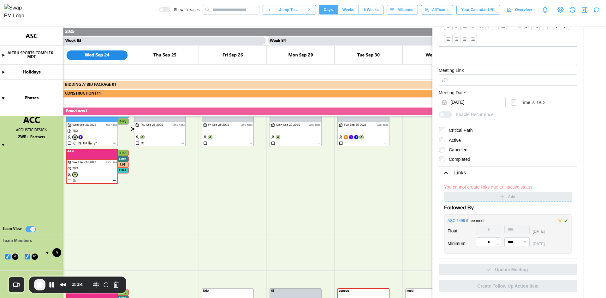
click at [563, 223] on icon "button" at bounding box center [565, 221] width 5 height 8
click at [39, 286] on span "End Recording" at bounding box center [40, 285] width 8 height 8
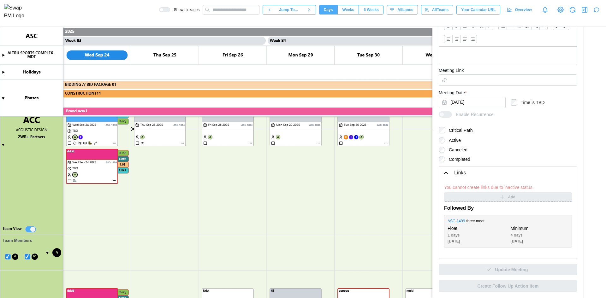
type textarea "*"
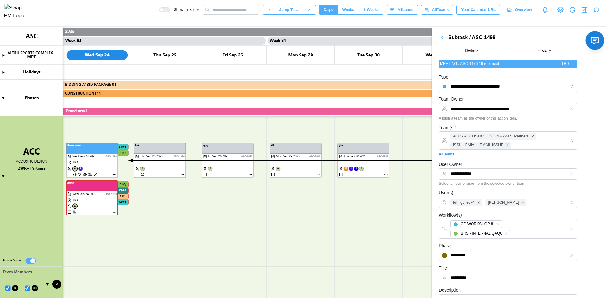
click at [591, 41] on icon "button" at bounding box center [594, 40] width 7 height 7
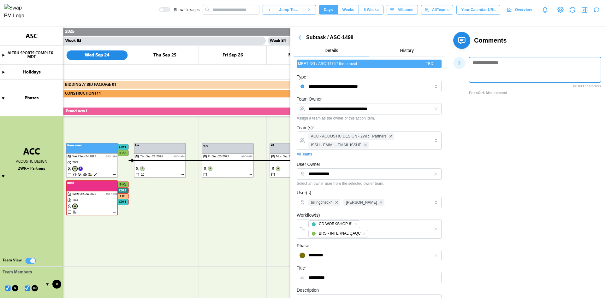
click at [525, 68] on textarea at bounding box center [535, 69] width 132 height 25
type textarea "******"
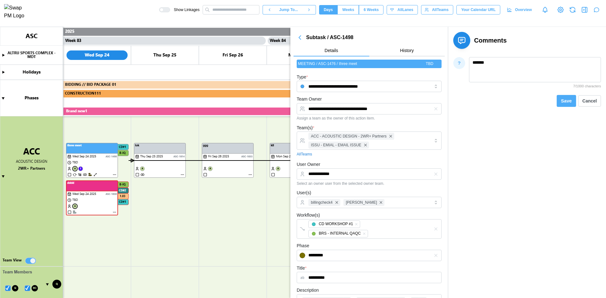
click at [570, 102] on span "Save" at bounding box center [566, 101] width 11 height 8
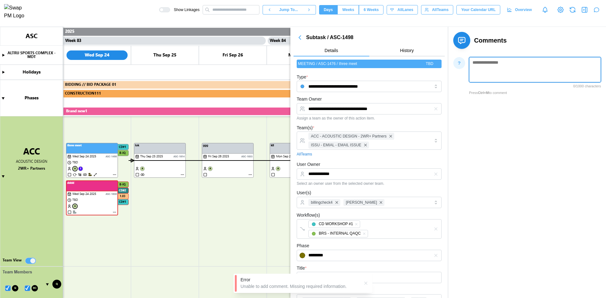
click at [505, 68] on textarea at bounding box center [535, 69] width 132 height 25
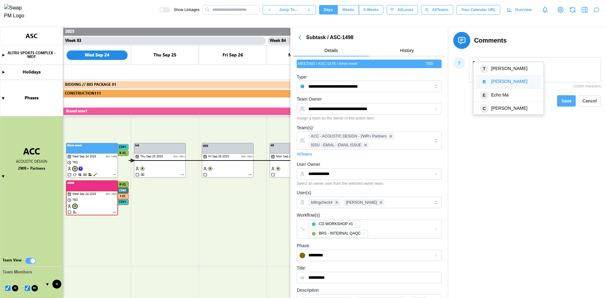
click at [491, 84] on span "[PERSON_NAME]" at bounding box center [509, 81] width 36 height 5
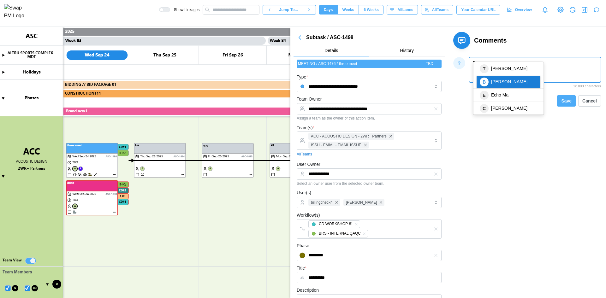
type textarea "**********"
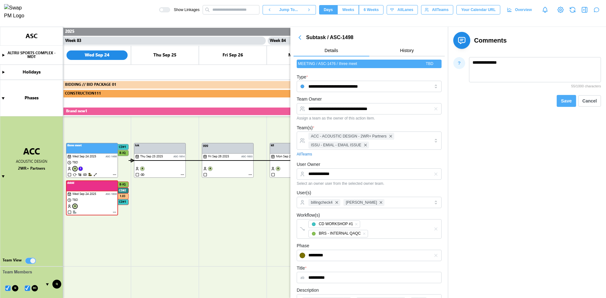
click at [561, 101] on span "Save" at bounding box center [566, 101] width 11 height 8
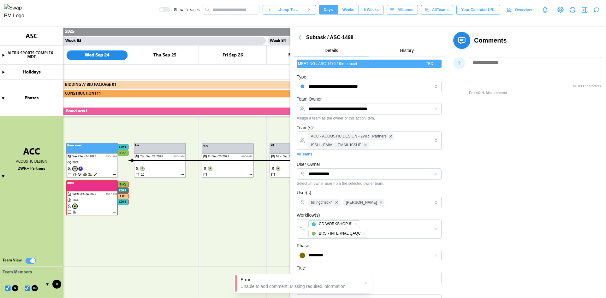
click at [369, 284] on button "button" at bounding box center [365, 283] width 7 height 7
click at [204, 228] on canvas at bounding box center [303, 162] width 606 height 271
click at [298, 37] on icon "button" at bounding box center [300, 38] width 8 height 8
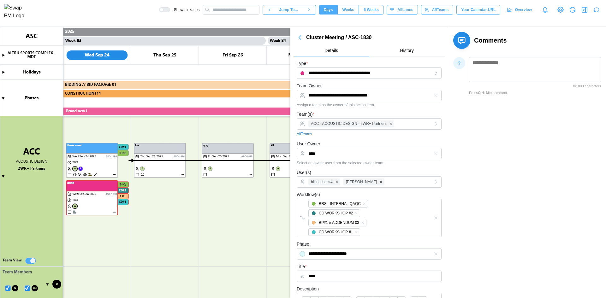
click at [487, 7] on div "Show Linkages Jump To... Days Weeks 6 Weeks days All Lanes All Teams Your Calen…" at bounding box center [382, 9] width 447 height 11
click at [300, 37] on icon "button" at bounding box center [300, 38] width 2 height 4
click at [300, 37] on icon "button" at bounding box center [300, 38] width 8 height 8
click at [475, 14] on span "Your Calendar URL" at bounding box center [478, 9] width 34 height 9
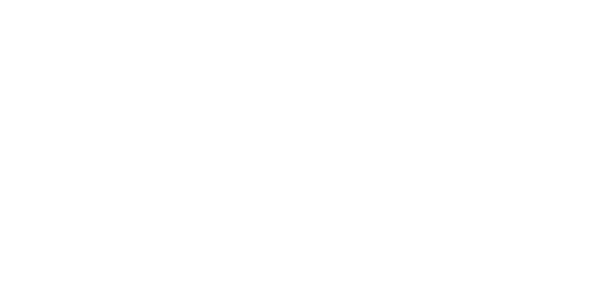
type textarea "*"
